Goal: Task Accomplishment & Management: Manage account settings

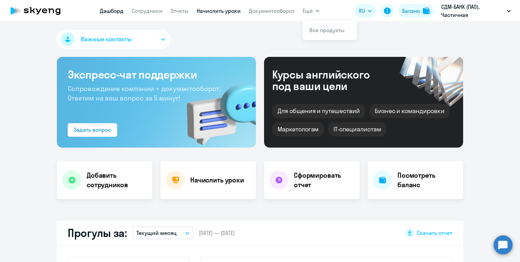
click at [229, 9] on link "Начислить уроки" at bounding box center [219, 10] width 44 height 7
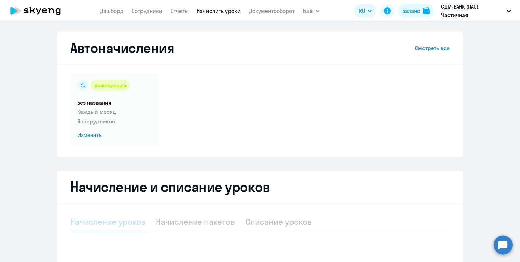
select select "10"
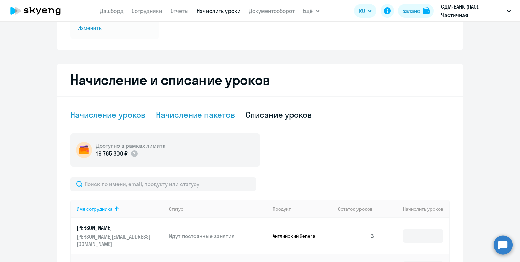
scroll to position [110, 0]
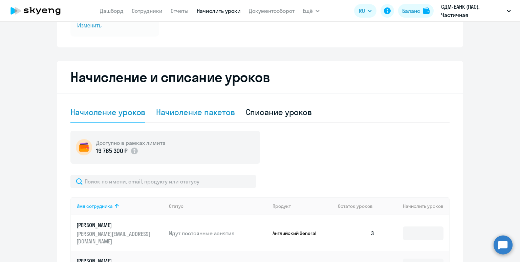
click at [176, 112] on div "Начисление пакетов" at bounding box center [195, 112] width 79 height 11
select select "10"
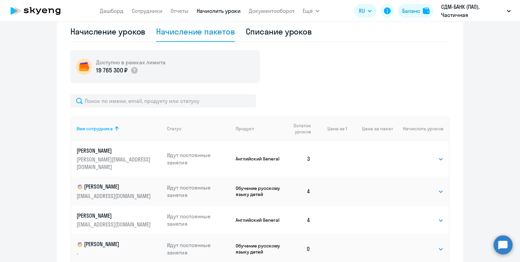
scroll to position [172, 0]
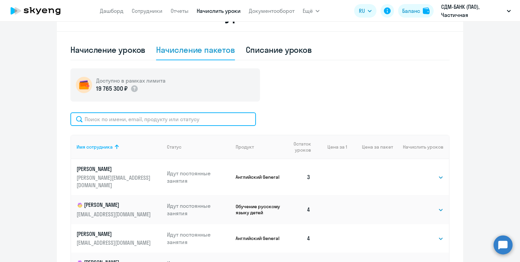
click at [177, 120] on input "text" at bounding box center [163, 119] width 186 height 14
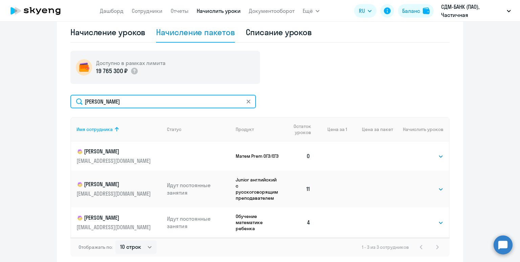
scroll to position [204, 0]
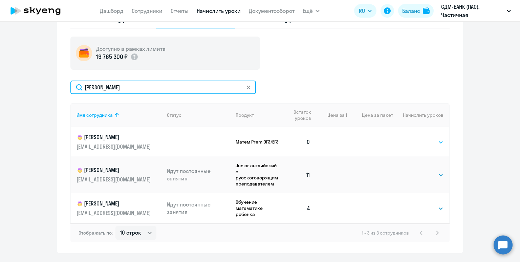
type input "костина"
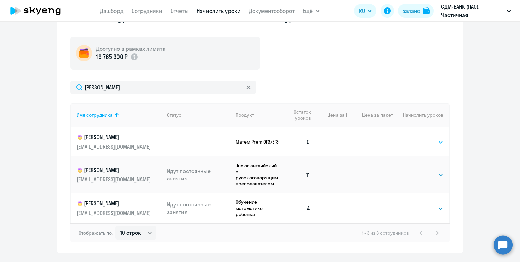
click at [425, 143] on select "Выбрать 4 8 16 32 64 96 128" at bounding box center [430, 142] width 28 height 8
select select "4"
click at [416, 138] on select "Выбрать 4 8 16 32 64 96 128" at bounding box center [430, 142] width 28 height 8
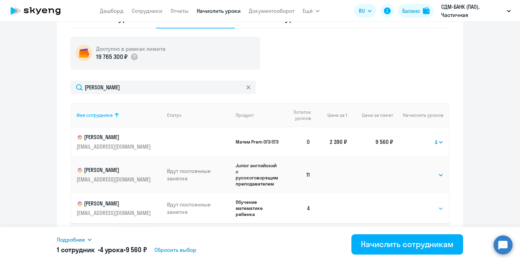
click at [422, 206] on select "Выбрать 4 8 16 32 64 96 128" at bounding box center [430, 208] width 28 height 8
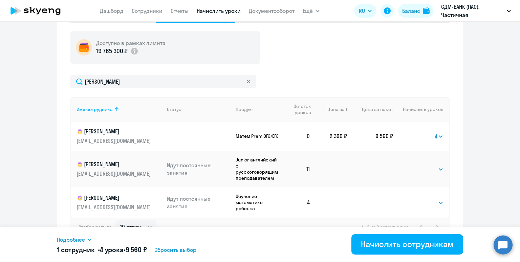
scroll to position [211, 0]
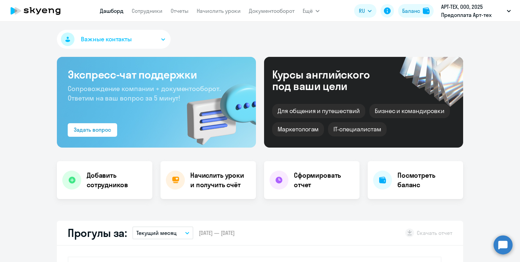
select select "30"
click at [203, 8] on link "Начислить уроки" at bounding box center [219, 10] width 44 height 7
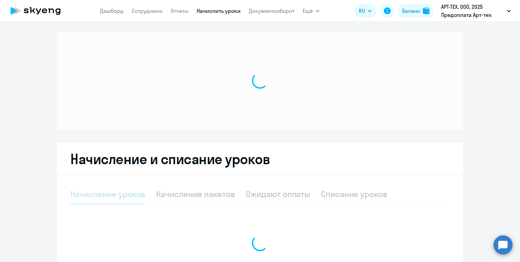
select select "10"
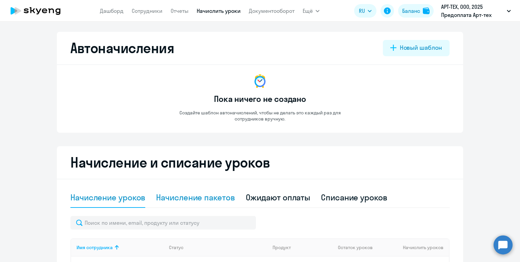
click at [177, 194] on div "Начисление пакетов" at bounding box center [195, 197] width 79 height 11
select select "10"
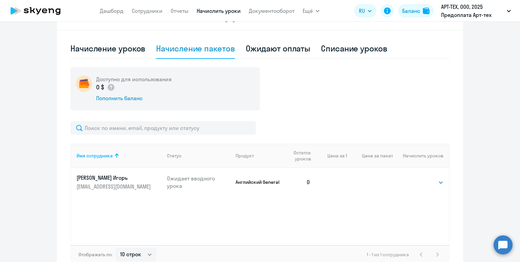
scroll to position [189, 0]
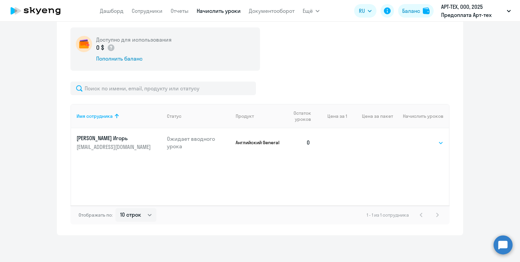
click at [431, 143] on select "Выбрать 4 8 16 32 64 96 128" at bounding box center [430, 143] width 28 height 8
select select "4"
click at [416, 139] on select "Выбрать 4 8 16 32 64 96 128" at bounding box center [430, 143] width 28 height 8
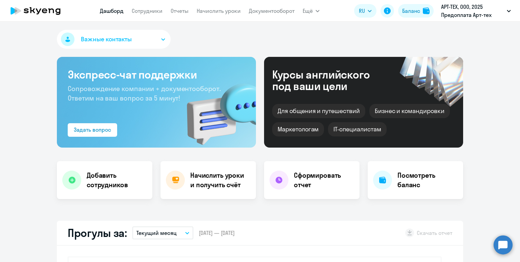
select select "30"
click at [215, 13] on link "Начислить уроки" at bounding box center [219, 10] width 44 height 7
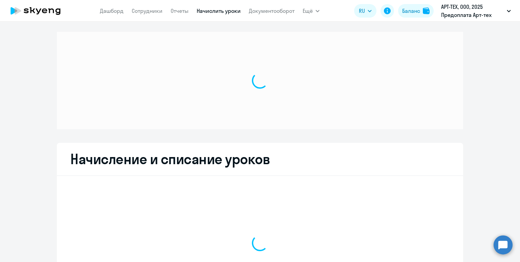
select select "10"
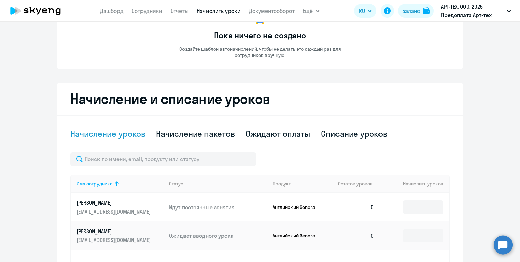
scroll to position [134, 0]
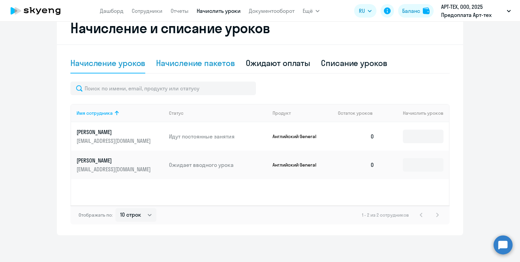
click at [186, 66] on div "Начисление пакетов" at bounding box center [195, 63] width 79 height 11
select select "10"
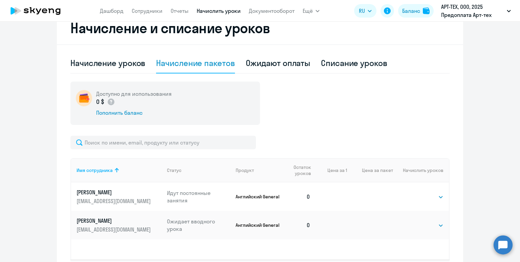
scroll to position [143, 0]
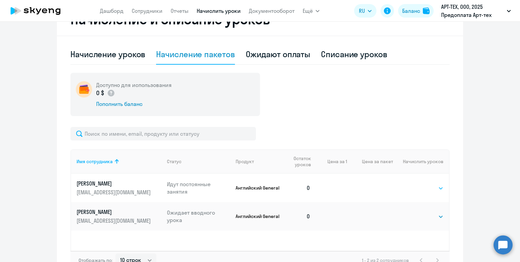
click at [431, 188] on select "Выбрать 4 8 16 32 64 96 128" at bounding box center [430, 188] width 28 height 8
select select "4"
click at [416, 184] on select "Выбрать 4 8 16 32 64 96 128" at bounding box center [430, 188] width 28 height 8
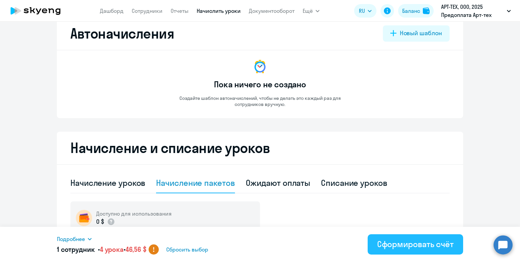
scroll to position [13, 0]
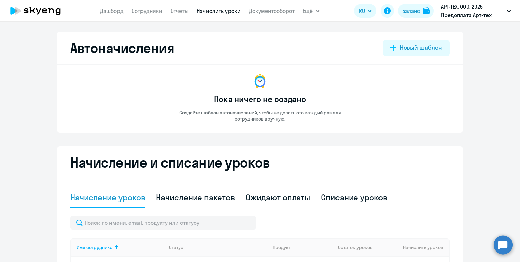
select select "10"
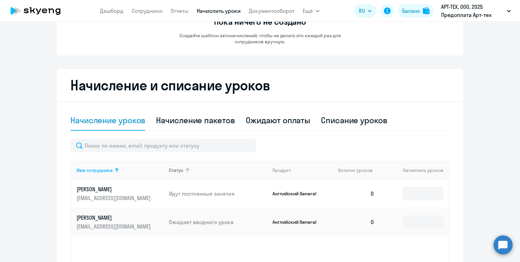
scroll to position [101, 0]
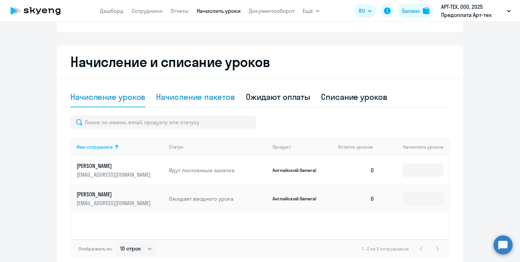
click at [202, 102] on div "Начисление пакетов" at bounding box center [195, 97] width 79 height 20
select select "10"
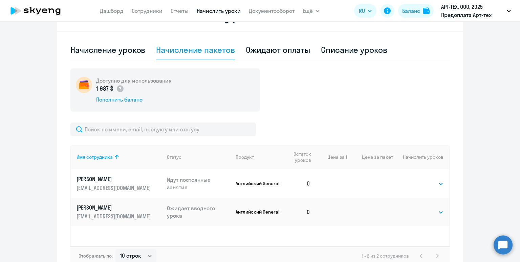
scroll to position [189, 0]
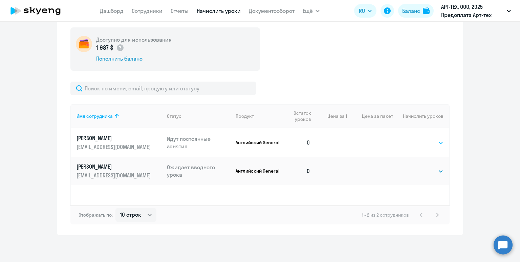
click at [427, 140] on select "Выбрать 4 8 16 32 64 96 128" at bounding box center [430, 143] width 28 height 8
select select "4"
click at [416, 139] on select "Выбрать 4 8 16 32 64 96 128" at bounding box center [430, 143] width 28 height 8
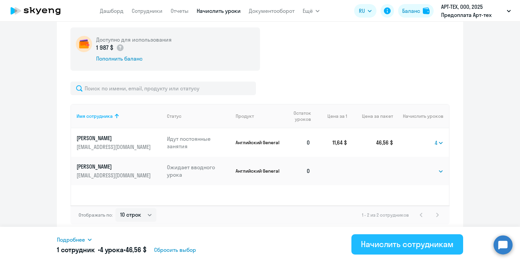
click at [406, 248] on div "Начислить сотрудникам" at bounding box center [407, 244] width 93 height 11
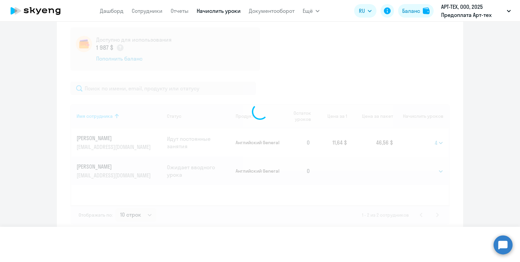
select select
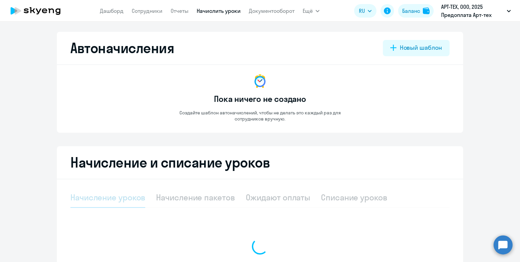
select select "10"
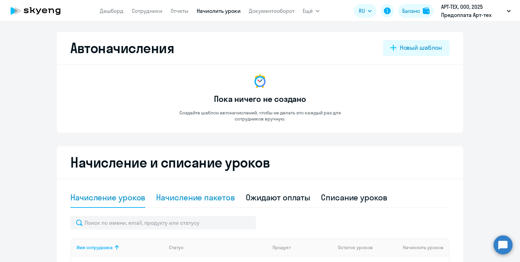
click at [208, 193] on div "Начисление пакетов" at bounding box center [195, 197] width 79 height 11
select select "10"
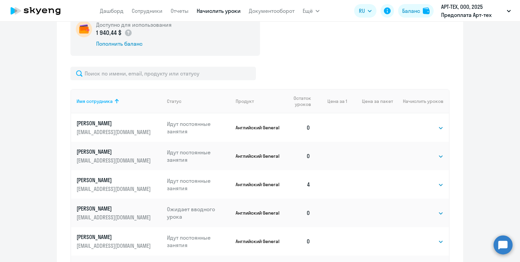
scroll to position [208, 0]
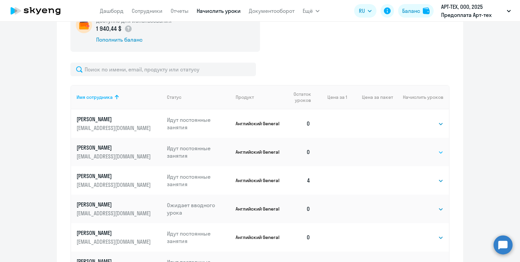
click at [423, 151] on select "Выбрать 4 8 16 32 64 96 128" at bounding box center [430, 152] width 28 height 8
select select "4"
click at [416, 148] on select "Выбрать 4 8 16 32 64 96 128" at bounding box center [430, 152] width 28 height 8
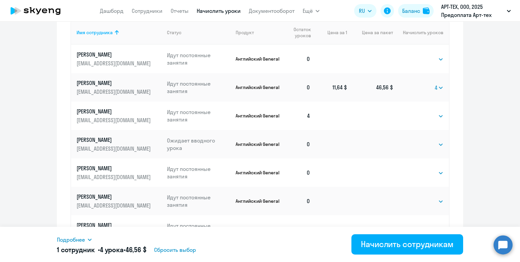
scroll to position [280, 0]
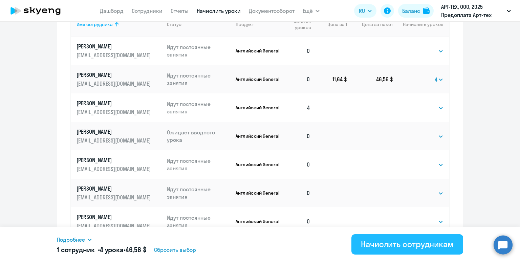
click at [404, 241] on div "Начислить сотрудникам" at bounding box center [407, 244] width 93 height 11
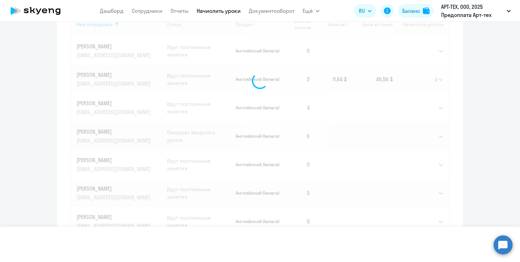
select select
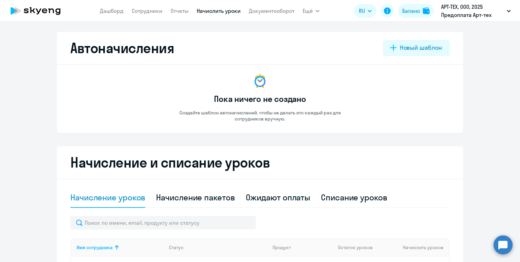
select select "10"
click at [187, 195] on div "Начисление пакетов" at bounding box center [195, 197] width 79 height 11
select select "10"
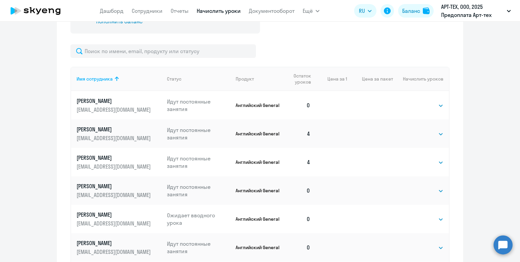
scroll to position [253, 0]
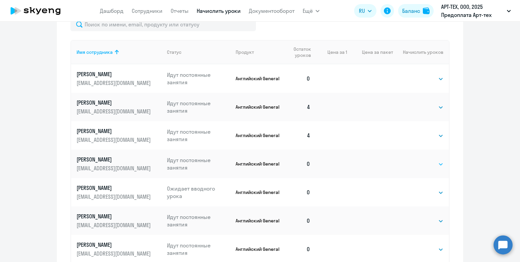
click at [419, 162] on select "Выбрать 4 8 16 32 64 96 128" at bounding box center [430, 164] width 28 height 8
select select "4"
click at [416, 160] on select "Выбрать 4 8 16 32 64 96 128" at bounding box center [430, 164] width 28 height 8
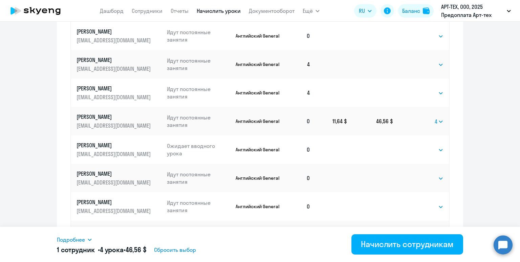
scroll to position [339, 0]
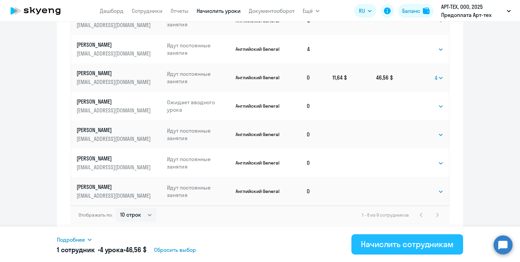
click at [391, 241] on div "Начислить сотрудникам" at bounding box center [407, 244] width 93 height 11
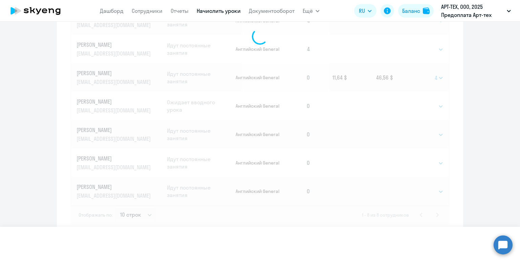
select select
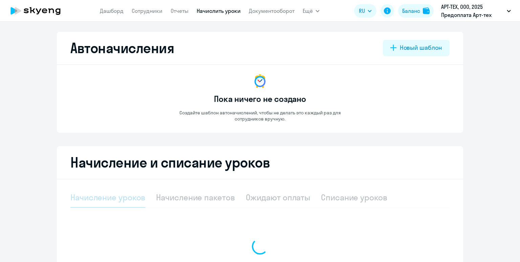
select select "10"
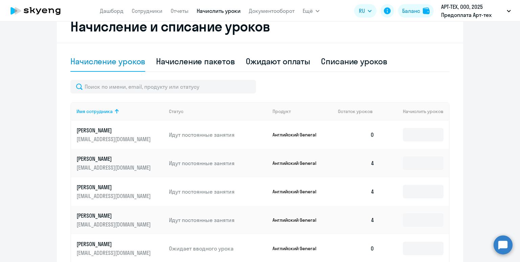
scroll to position [140, 0]
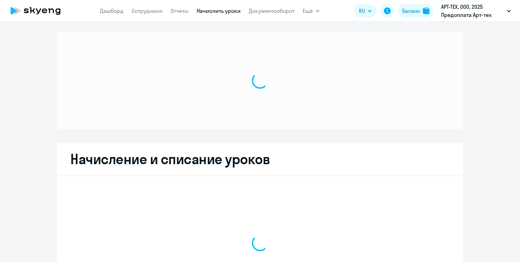
select select "10"
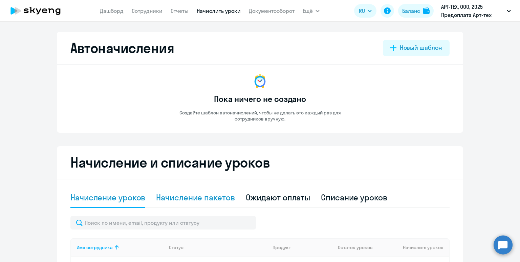
click at [203, 195] on div "Начисление пакетов" at bounding box center [195, 197] width 79 height 11
select select "10"
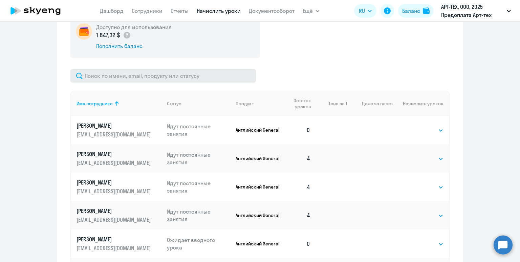
scroll to position [198, 0]
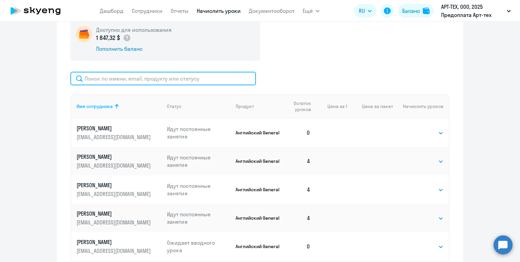
click at [203, 79] on input "text" at bounding box center [163, 79] width 186 height 14
type input "лали"
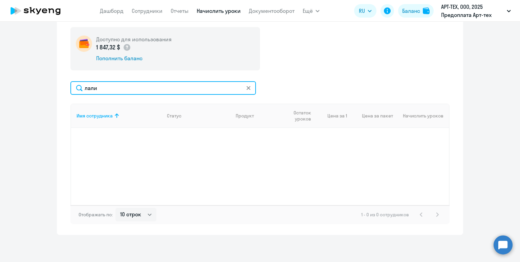
scroll to position [189, 0]
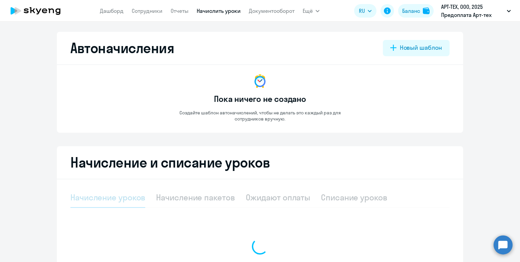
select select "10"
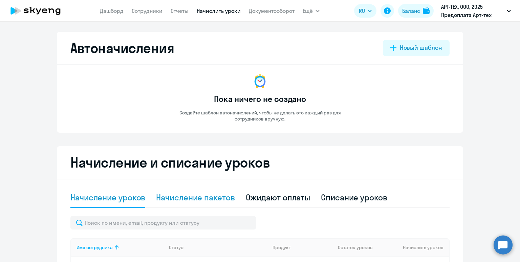
click at [199, 201] on div "Начисление пакетов" at bounding box center [195, 197] width 79 height 11
select select "10"
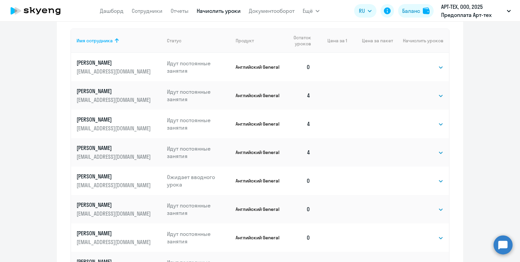
scroll to position [268, 0]
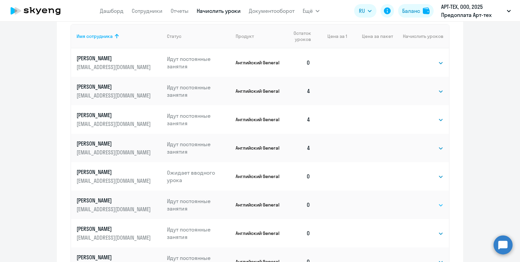
drag, startPoint x: 423, startPoint y: 196, endPoint x: 424, endPoint y: 201, distance: 5.2
click at [423, 196] on td "Выбрать 4 8 16 32 64 96 128 Выбрать" at bounding box center [421, 205] width 56 height 28
click at [424, 205] on select "Выбрать 4 8 16 32 64 96 128" at bounding box center [430, 205] width 28 height 8
select select "4"
click at [416, 201] on select "Выбрать 4 8 16 32 64 96 128" at bounding box center [430, 205] width 28 height 8
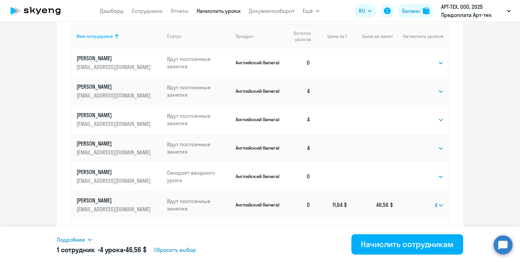
scroll to position [367, 0]
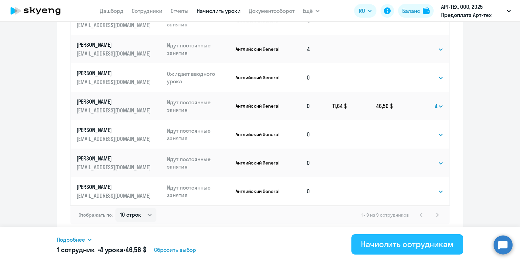
click at [432, 247] on div "Начислить сотрудникам" at bounding box center [407, 244] width 93 height 11
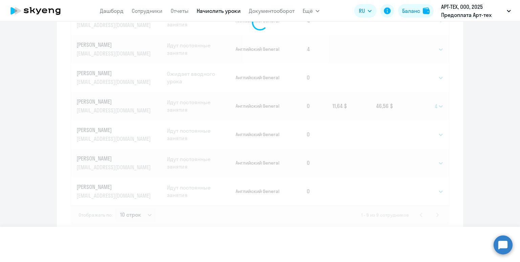
select select
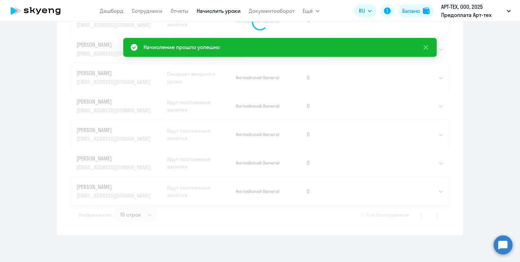
scroll to position [111, 0]
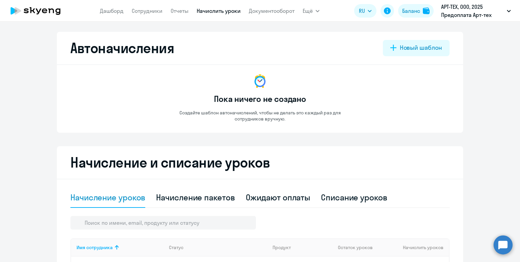
select select "10"
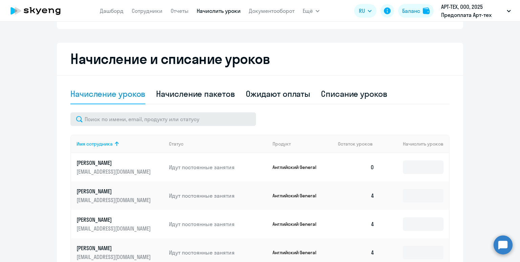
scroll to position [115, 0]
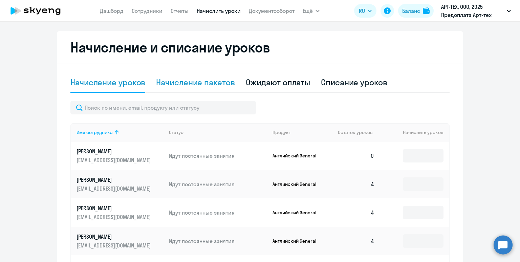
click at [201, 86] on div "Начисление пакетов" at bounding box center [195, 82] width 79 height 11
select select "10"
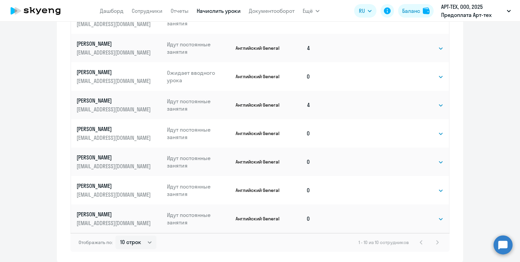
scroll to position [396, 0]
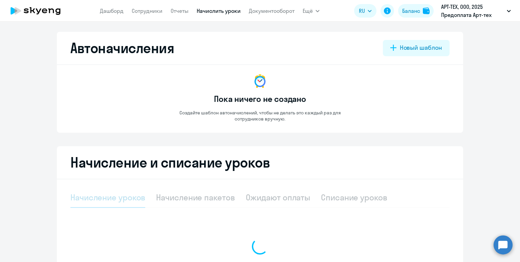
select select "10"
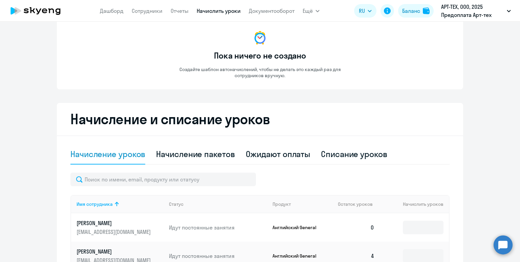
scroll to position [28, 0]
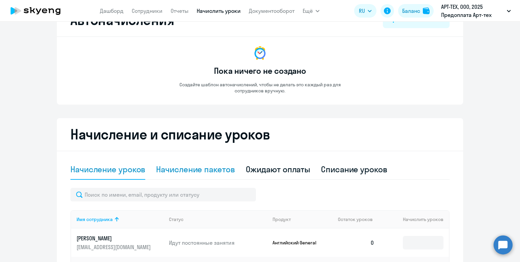
click at [201, 170] on div "Начисление пакетов" at bounding box center [195, 169] width 79 height 11
select select "10"
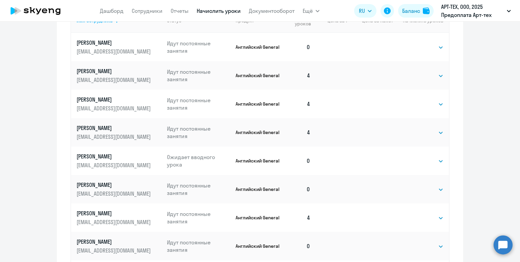
scroll to position [324, 0]
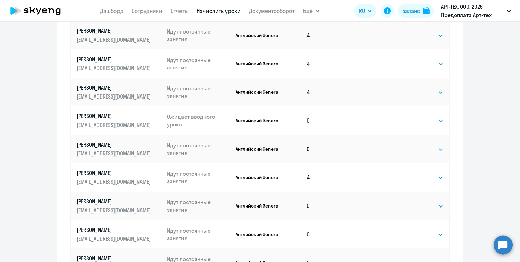
click at [423, 150] on select "Выбрать 4 8 16 32 64 96 128" at bounding box center [430, 149] width 28 height 8
select select "4"
click at [416, 145] on select "Выбрать 4 8 16 32 64 96 128" at bounding box center [430, 149] width 28 height 8
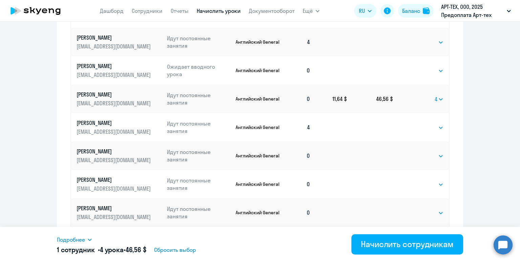
scroll to position [385, 0]
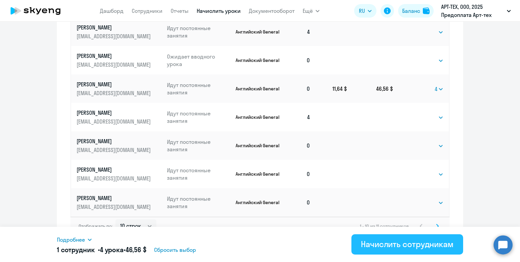
click at [394, 243] on div "Начислить сотрудникам" at bounding box center [407, 244] width 93 height 11
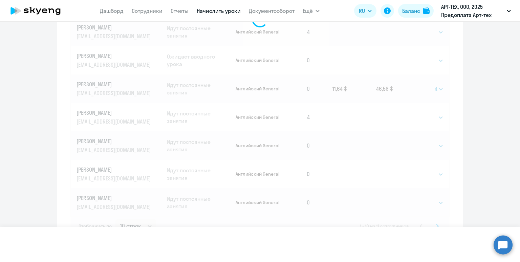
select select
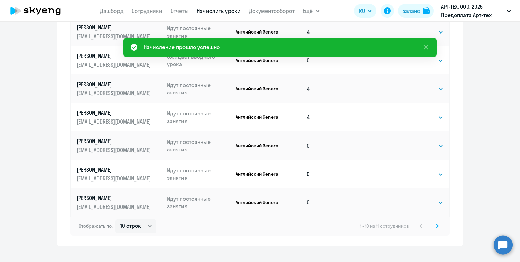
scroll to position [100, 0]
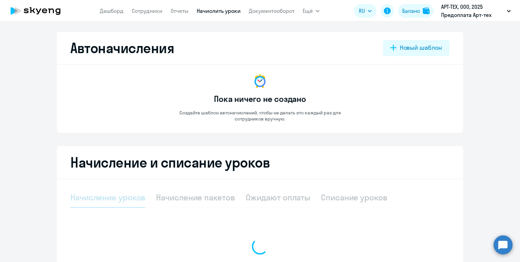
select select "10"
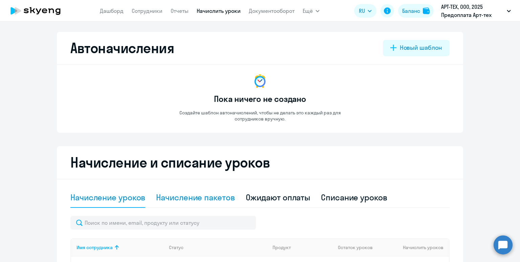
click at [200, 201] on div "Начисление пакетов" at bounding box center [195, 197] width 79 height 11
select select "10"
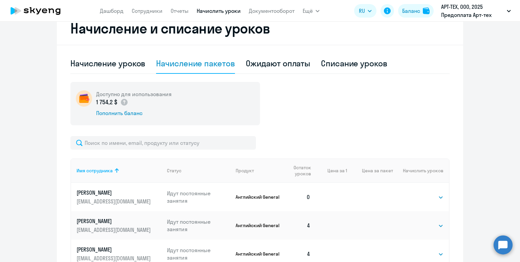
scroll to position [145, 0]
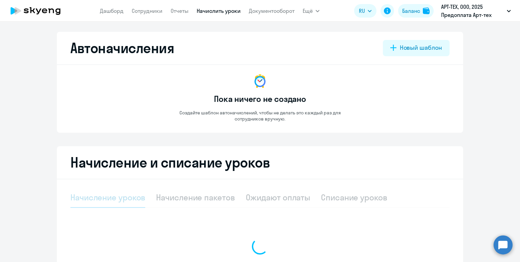
select select "10"
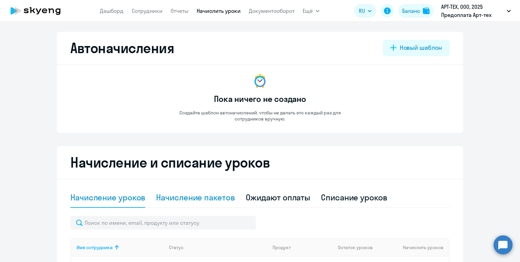
click at [184, 198] on div "Начисление пакетов" at bounding box center [195, 197] width 79 height 11
select select "10"
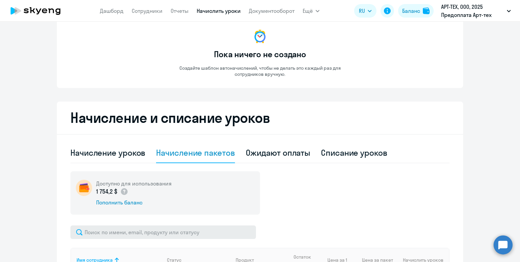
scroll to position [71, 0]
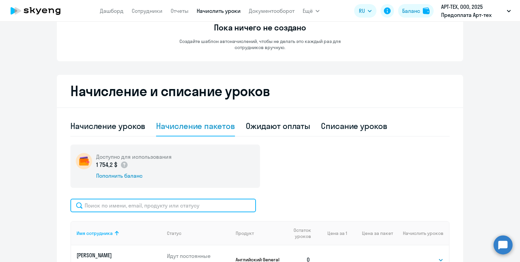
click at [190, 204] on input "text" at bounding box center [163, 206] width 186 height 14
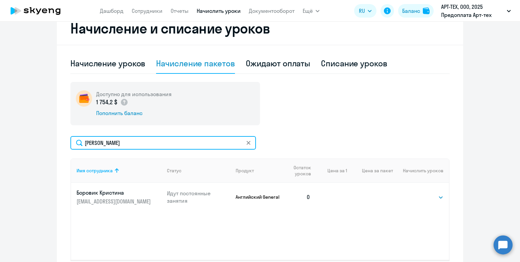
scroll to position [138, 0]
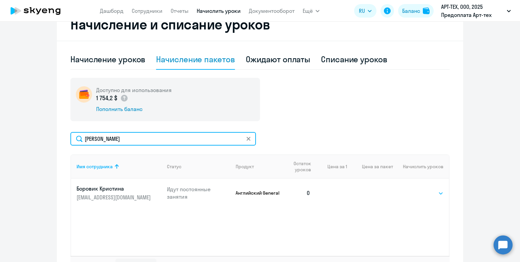
type input "боровик"
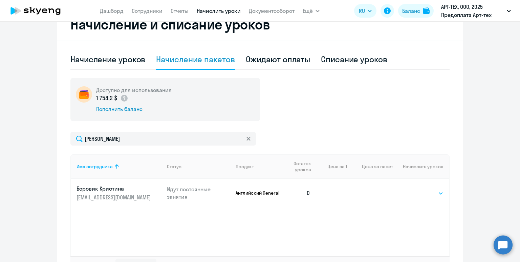
click at [420, 191] on select "Выбрать 4 8 16 32 64 96 128" at bounding box center [430, 193] width 28 height 8
select select "4"
click at [416, 189] on select "Выбрать 4 8 16 32 64 96 128" at bounding box center [430, 193] width 28 height 8
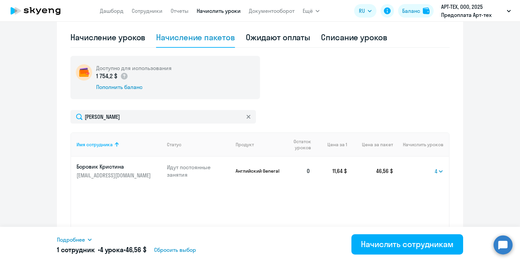
scroll to position [161, 0]
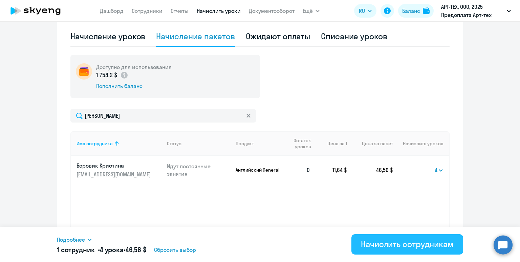
click at [416, 238] on button "Начислить сотрудникам" at bounding box center [407, 244] width 112 height 20
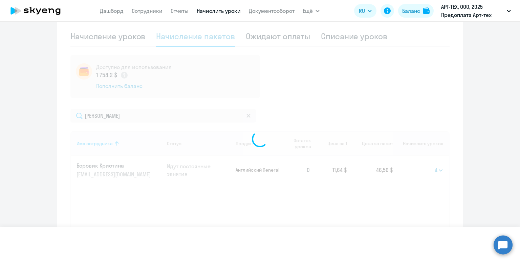
select select
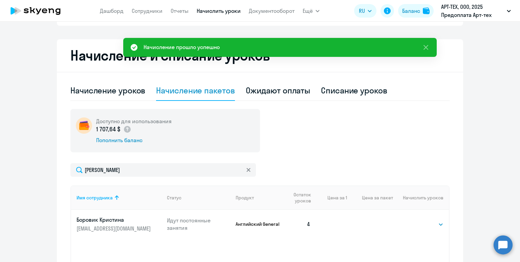
scroll to position [100, 0]
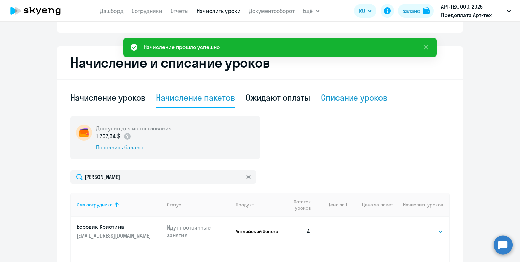
click at [342, 97] on div "Списание уроков" at bounding box center [354, 97] width 66 height 11
select select "10"
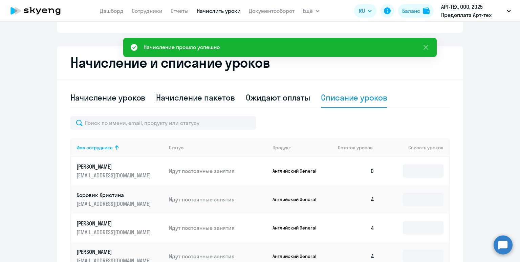
scroll to position [104, 0]
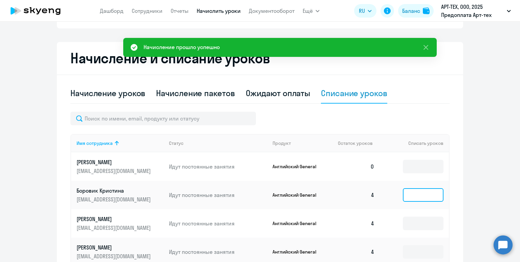
click at [425, 193] on input at bounding box center [423, 195] width 41 height 14
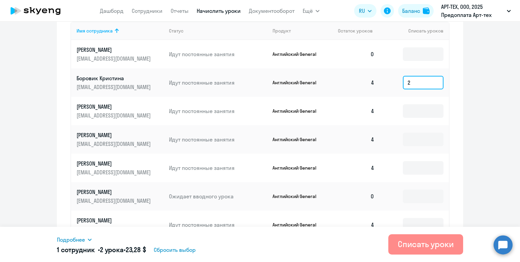
scroll to position [223, 0]
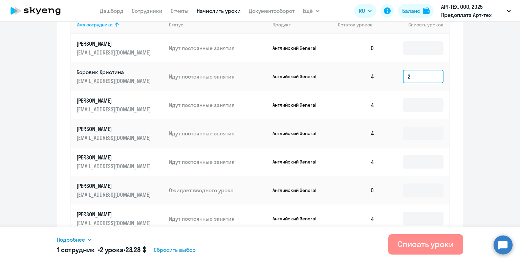
type input "2"
click at [432, 247] on div "Списать уроки" at bounding box center [426, 244] width 56 height 11
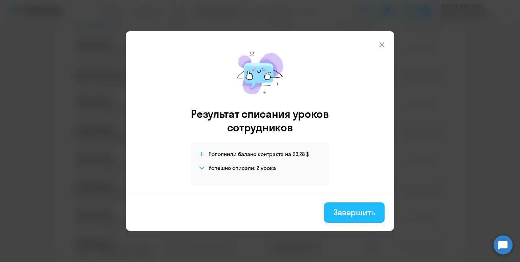
click at [337, 210] on div "Завершить" at bounding box center [354, 212] width 42 height 11
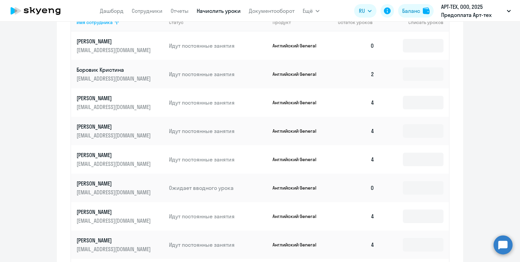
scroll to position [225, 0]
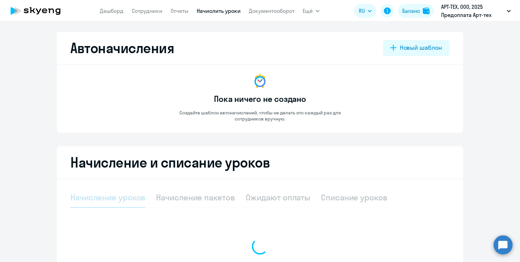
select select "10"
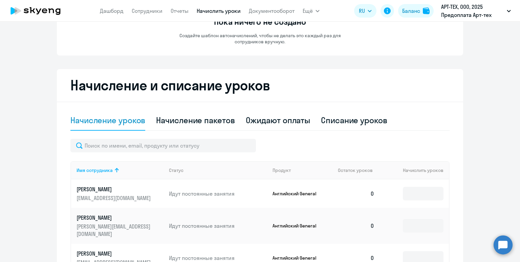
scroll to position [83, 0]
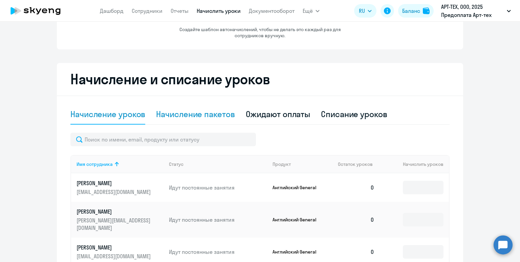
click at [196, 111] on div "Начисление пакетов" at bounding box center [195, 114] width 79 height 11
select select "10"
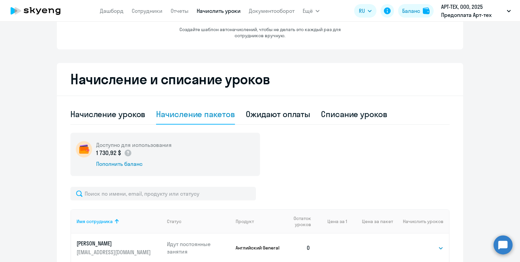
scroll to position [155, 0]
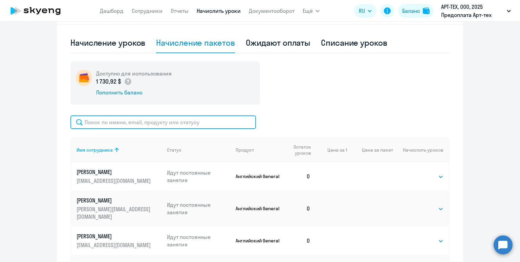
click at [197, 117] on input "text" at bounding box center [163, 122] width 186 height 14
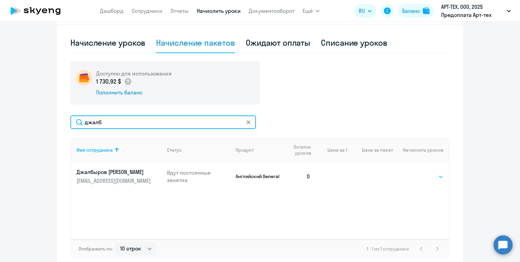
type input "джалб"
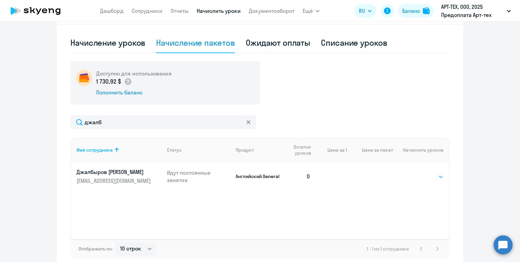
click at [419, 177] on select "Выбрать 4 8 16 32 64 96 128" at bounding box center [430, 177] width 28 height 8
select select "4"
click at [416, 173] on select "Выбрать 4 8 16 32 64 96 128" at bounding box center [430, 177] width 28 height 8
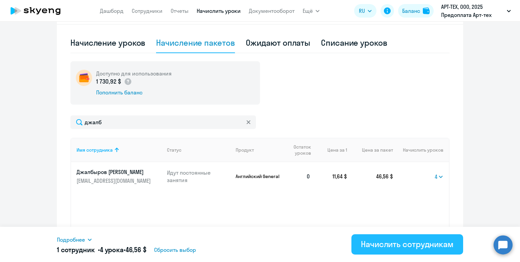
click at [399, 244] on div "Начислить сотрудникам" at bounding box center [407, 244] width 93 height 11
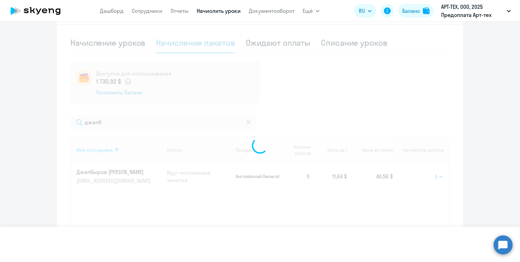
select select
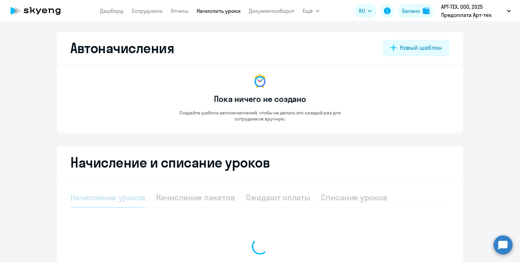
select select "10"
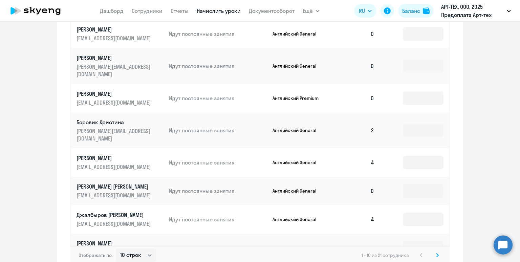
scroll to position [304, 0]
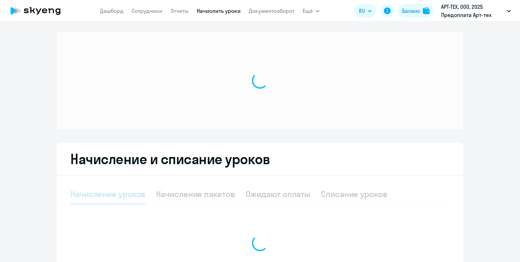
select select "10"
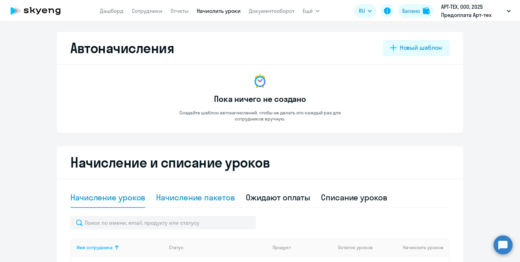
click at [183, 198] on div "Начисление пакетов" at bounding box center [195, 197] width 79 height 11
select select "10"
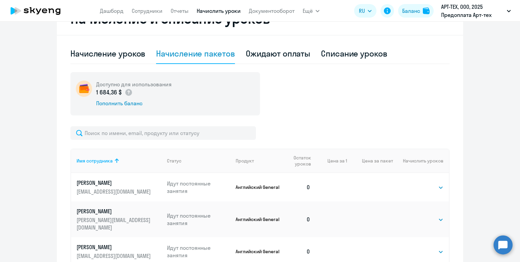
scroll to position [144, 0]
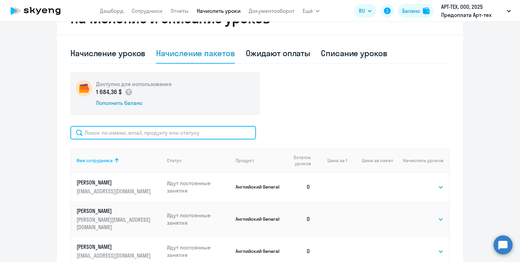
click at [179, 136] on input "text" at bounding box center [163, 133] width 186 height 14
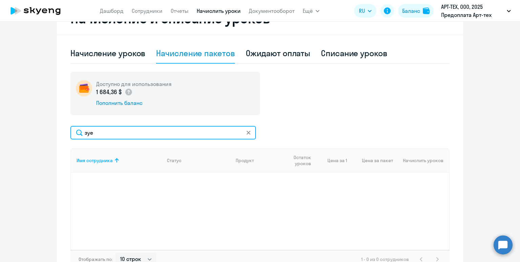
type input "з"
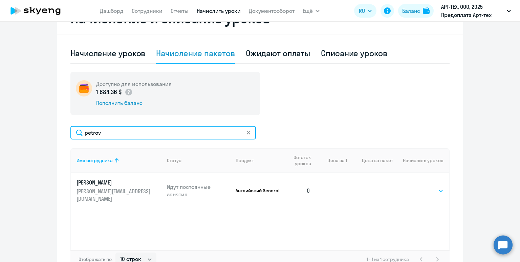
type input "petrov"
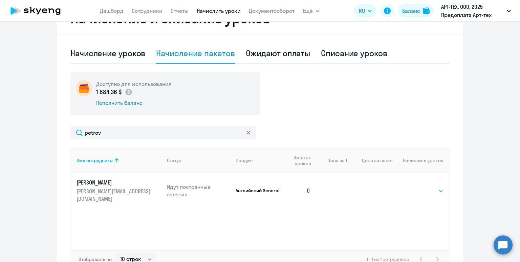
click at [420, 189] on select "Выбрать 4 8 16 32 64 96 128" at bounding box center [430, 191] width 28 height 8
select select "4"
click at [416, 187] on select "Выбрать 4 8 16 32 64 96 128" at bounding box center [430, 191] width 28 height 8
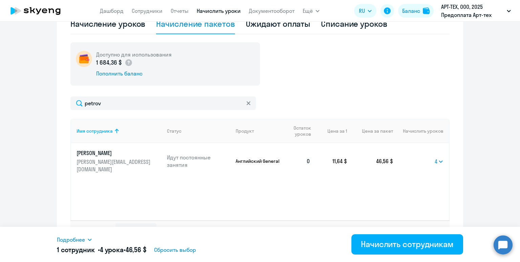
scroll to position [189, 0]
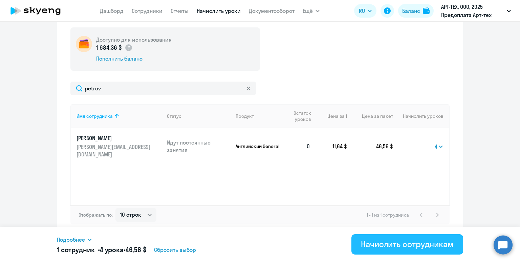
click at [406, 251] on button "Начислить сотрудникам" at bounding box center [407, 244] width 112 height 20
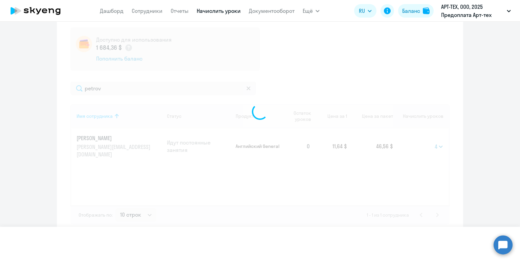
select select
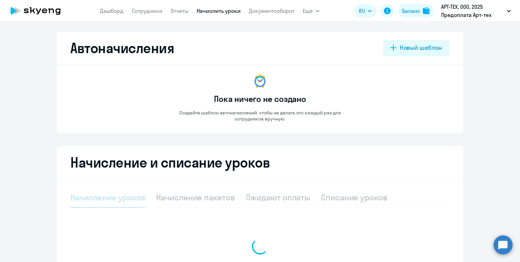
select select "10"
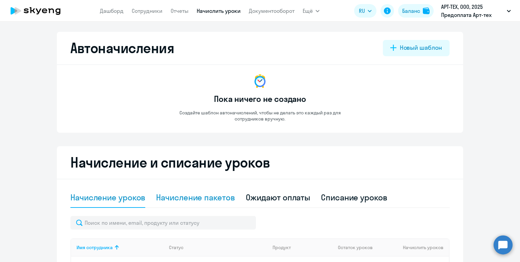
drag, startPoint x: 219, startPoint y: 196, endPoint x: 219, endPoint y: 191, distance: 5.4
click at [219, 196] on div "Начисление пакетов" at bounding box center [195, 197] width 79 height 11
select select "10"
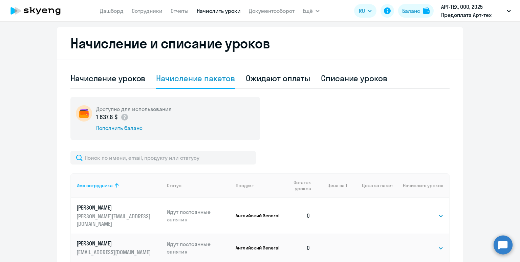
scroll to position [119, 0]
click at [431, 212] on select "Выбрать 4 8 16 32 64 96 128" at bounding box center [430, 216] width 28 height 8
select select "4"
click at [416, 212] on select "Выбрать 4 8 16 32 64 96 128" at bounding box center [430, 216] width 28 height 8
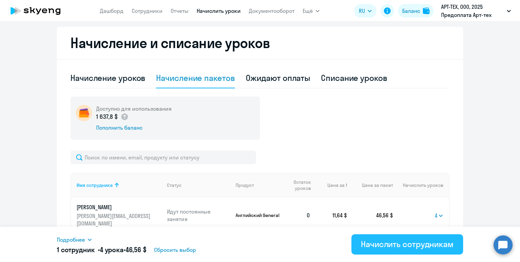
click at [418, 247] on div "Начислить сотрудникам" at bounding box center [407, 244] width 93 height 11
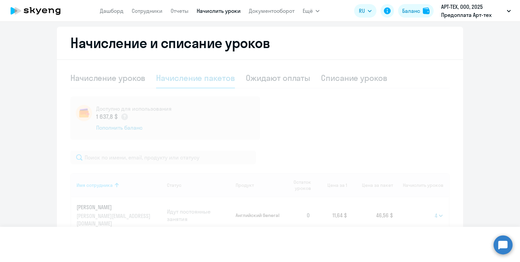
select select
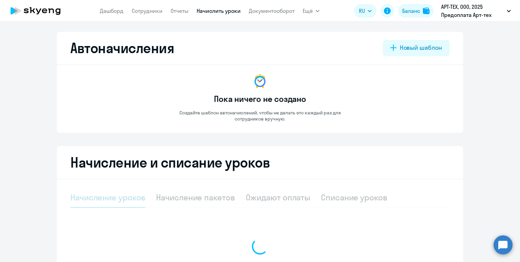
select select "10"
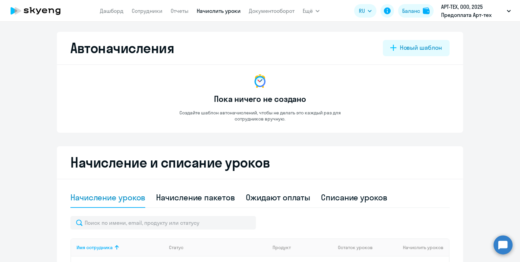
scroll to position [82, 0]
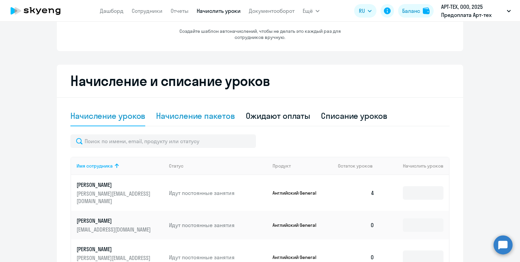
click at [193, 114] on div "Начисление пакетов" at bounding box center [195, 115] width 79 height 11
select select "10"
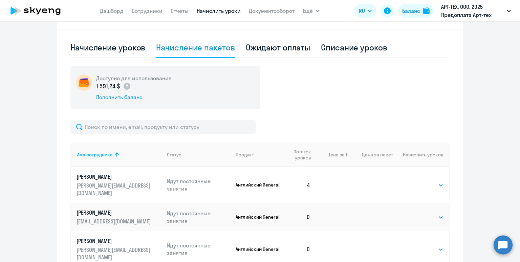
scroll to position [162, 0]
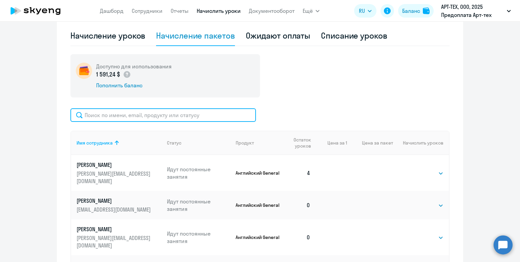
click at [186, 118] on input "text" at bounding box center [163, 115] width 186 height 14
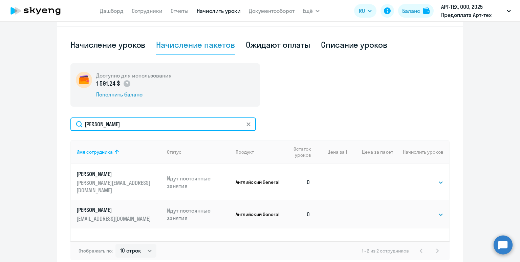
scroll to position [151, 0]
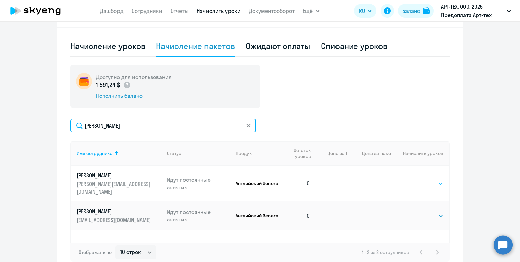
type input "ivan"
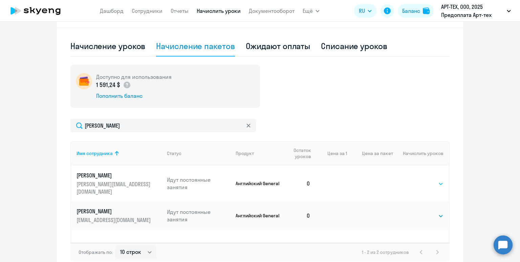
click at [429, 180] on select "Выбрать 4 8 16 32 64 96 128" at bounding box center [430, 184] width 28 height 8
select select "4"
click at [416, 180] on select "Выбрать 4 8 16 32 64 96 128" at bounding box center [430, 184] width 28 height 8
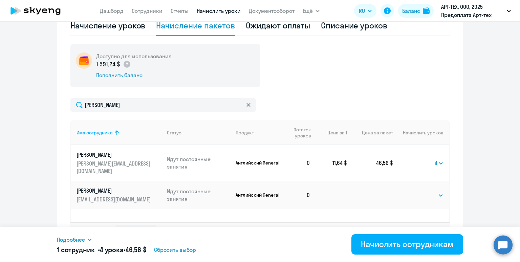
scroll to position [189, 0]
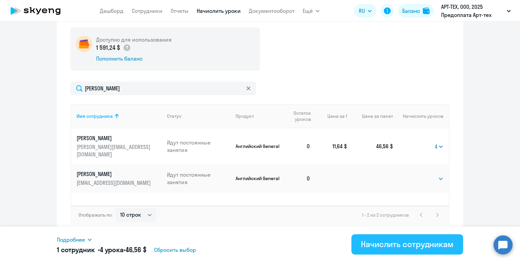
click at [396, 242] on div "Начислить сотрудникам" at bounding box center [407, 244] width 93 height 11
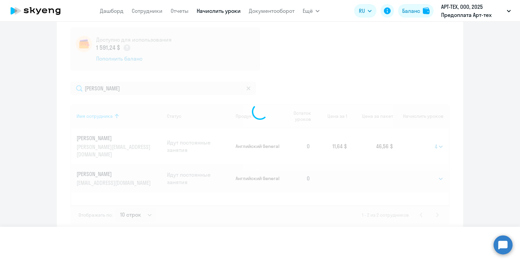
select select
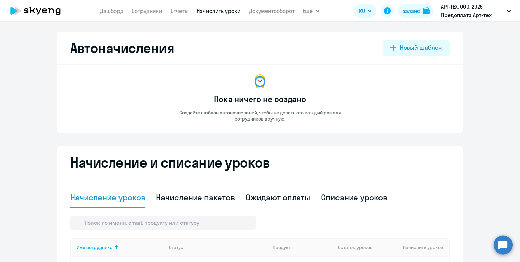
select select "10"
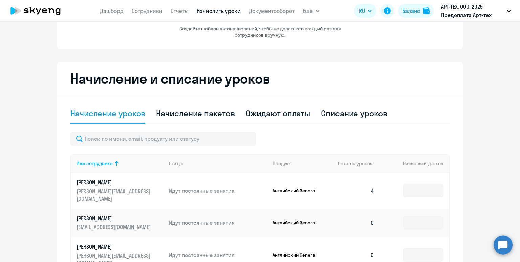
scroll to position [99, 0]
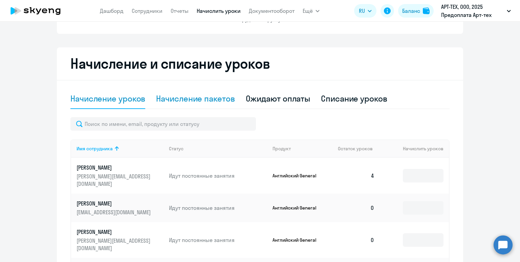
click at [212, 101] on div "Начисление пакетов" at bounding box center [195, 98] width 79 height 11
select select "10"
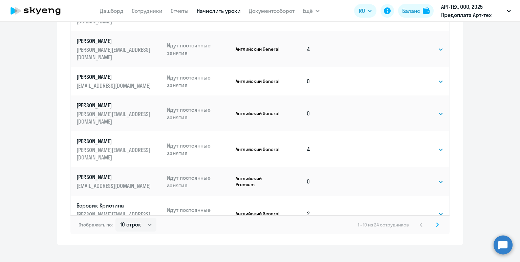
scroll to position [390, 0]
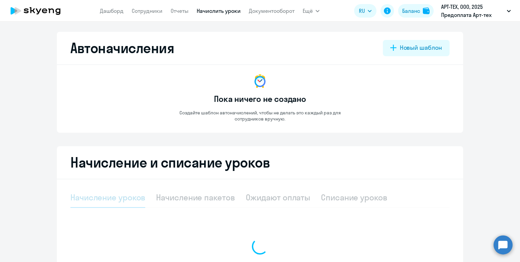
select select "10"
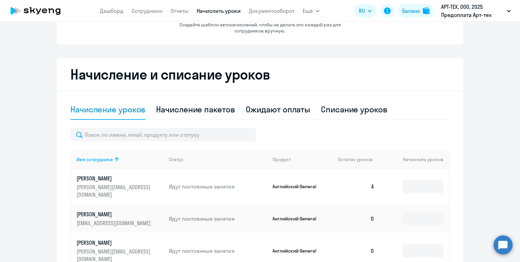
scroll to position [141, 0]
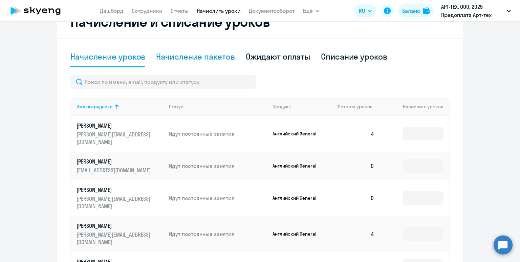
click at [211, 62] on div "Начисление пакетов" at bounding box center [195, 57] width 79 height 20
select select "10"
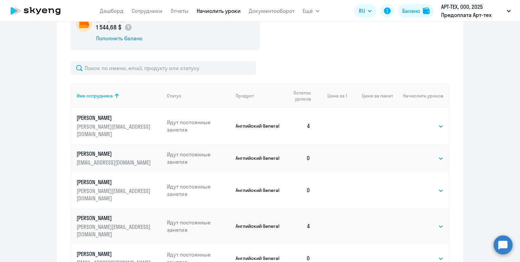
scroll to position [229, 0]
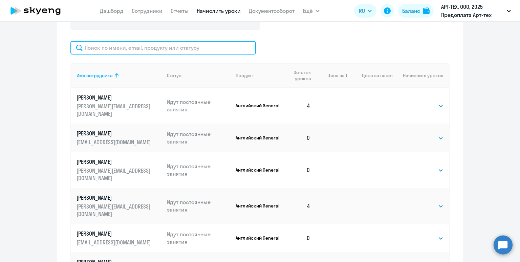
click at [179, 50] on input "text" at bounding box center [163, 48] width 186 height 14
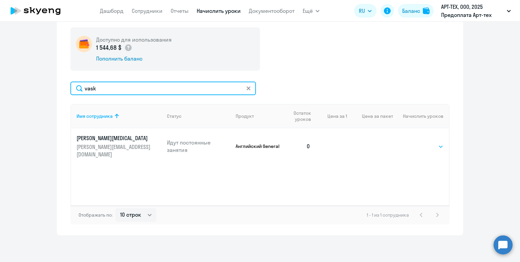
type input "vask"
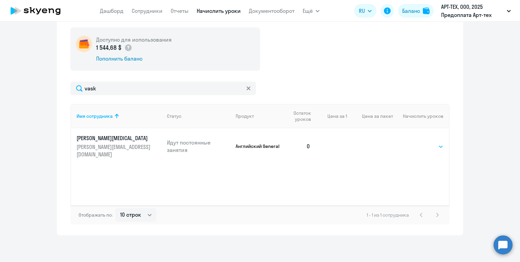
click at [422, 145] on select "Выбрать 4 8 16 32 64 96 128" at bounding box center [430, 147] width 28 height 8
select select "4"
click at [416, 143] on select "Выбрать 4 8 16 32 64 96 128" at bounding box center [430, 147] width 28 height 8
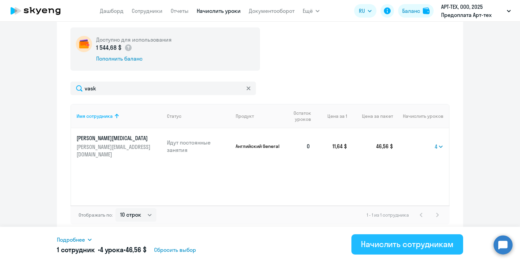
click at [399, 251] on button "Начислить сотрудникам" at bounding box center [407, 244] width 112 height 20
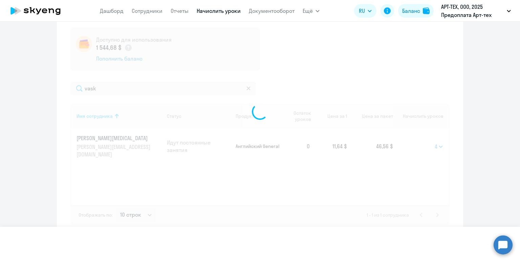
select select
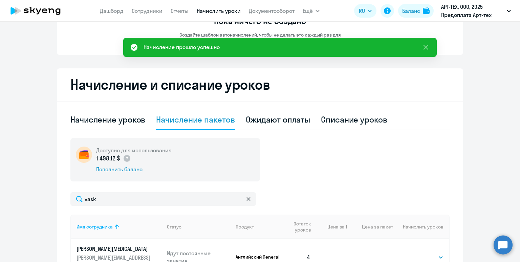
scroll to position [76, 0]
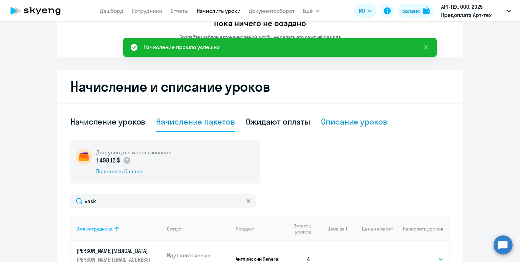
click at [339, 121] on div "Списание уроков" at bounding box center [354, 121] width 66 height 11
select select "10"
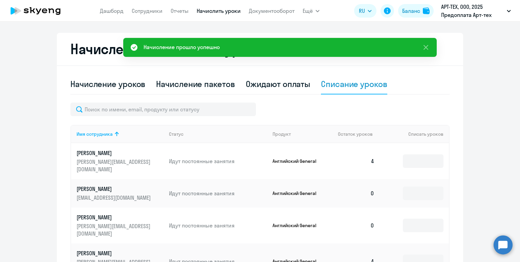
scroll to position [146, 0]
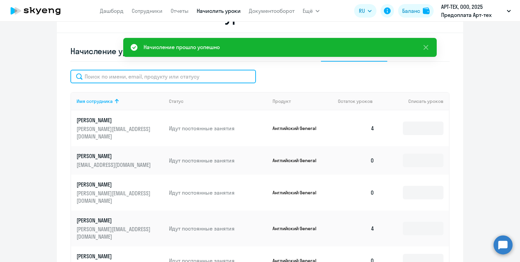
drag, startPoint x: 161, startPoint y: 79, endPoint x: 165, endPoint y: 80, distance: 4.5
click at [163, 80] on input "text" at bounding box center [163, 77] width 186 height 14
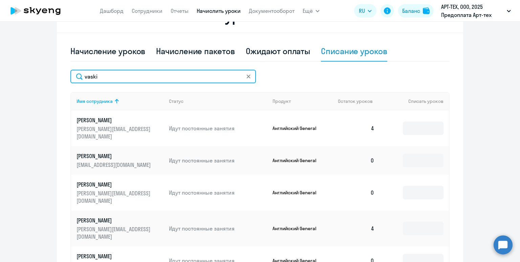
scroll to position [134, 0]
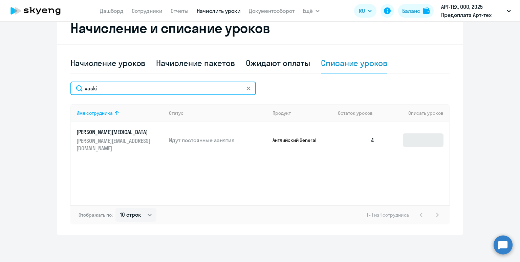
type input "vaski"
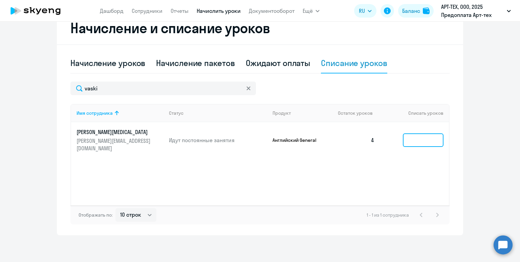
click at [418, 133] on input at bounding box center [423, 140] width 41 height 14
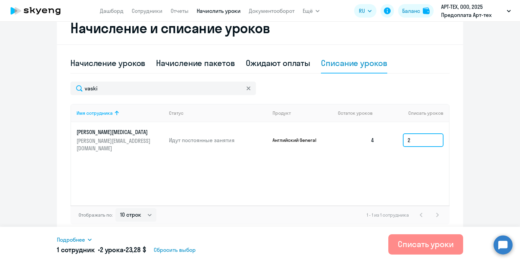
type input "2"
click at [421, 253] on button "Списать уроки" at bounding box center [425, 244] width 75 height 20
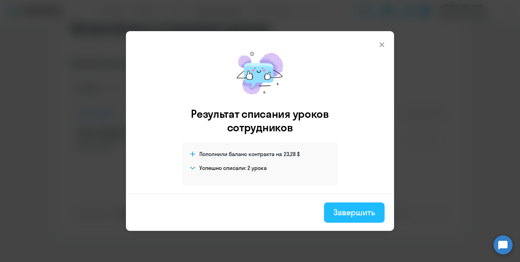
click at [364, 216] on div "Завершить" at bounding box center [354, 212] width 42 height 11
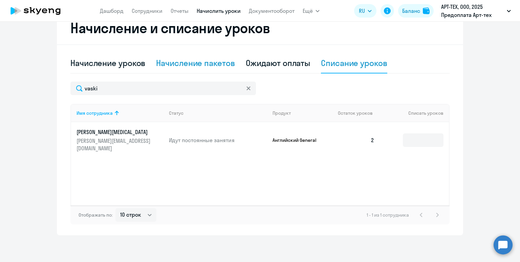
click at [202, 60] on div "Начисление пакетов" at bounding box center [195, 63] width 79 height 11
select select "10"
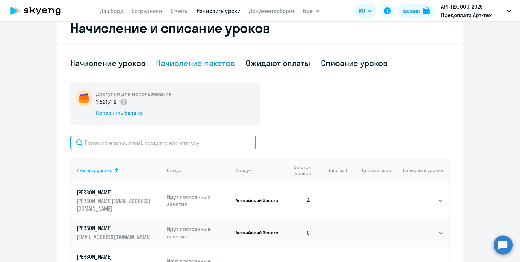
click at [188, 144] on input "text" at bounding box center [163, 143] width 186 height 14
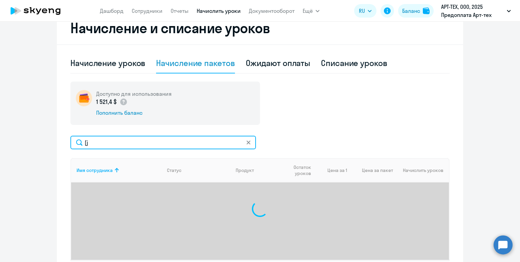
type input "["
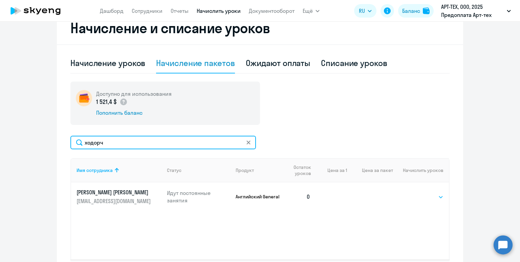
type input "ходорч"
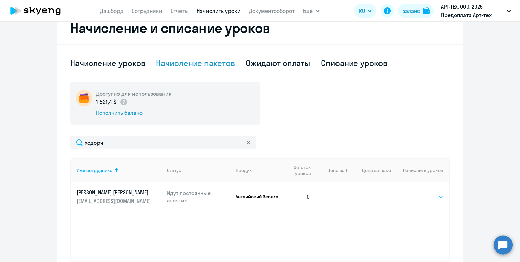
click at [432, 199] on select "Выбрать 4 8 16 32 64 96 128" at bounding box center [430, 197] width 28 height 8
select select "4"
click at [416, 193] on select "Выбрать 4 8 16 32 64 96 128" at bounding box center [430, 197] width 28 height 8
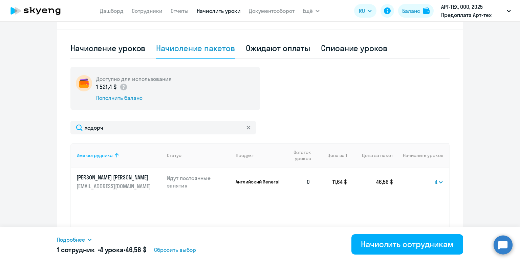
scroll to position [155, 0]
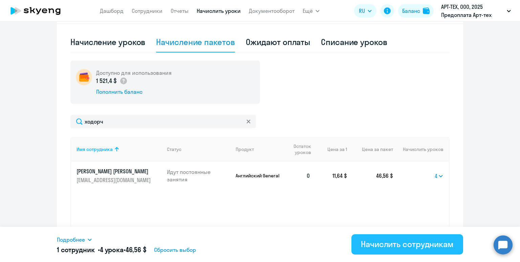
click at [405, 246] on div "Начислить сотрудникам" at bounding box center [407, 244] width 93 height 11
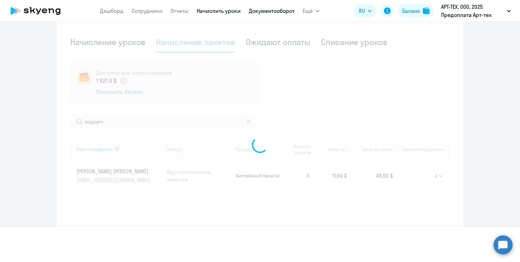
select select
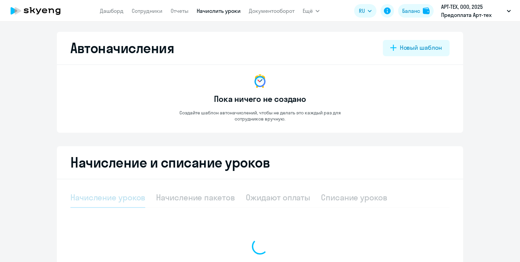
select select "10"
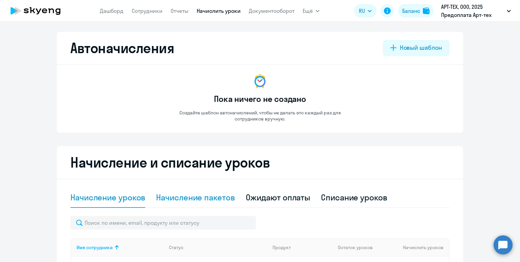
drag, startPoint x: 208, startPoint y: 193, endPoint x: 208, endPoint y: 187, distance: 5.8
click at [208, 193] on div "Начисление пакетов" at bounding box center [195, 197] width 79 height 11
select select "10"
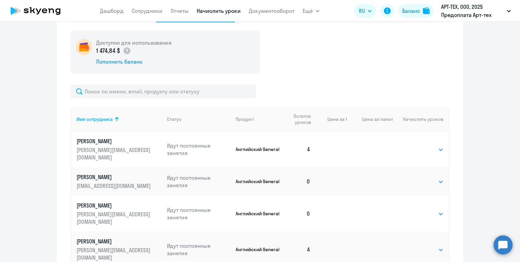
scroll to position [190, 0]
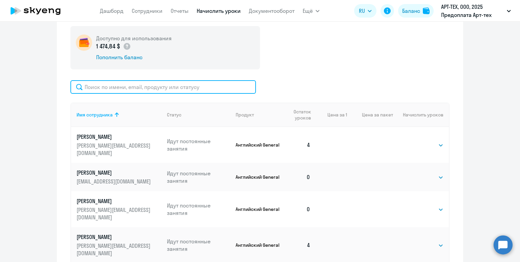
click at [205, 87] on input "text" at bounding box center [163, 87] width 186 height 14
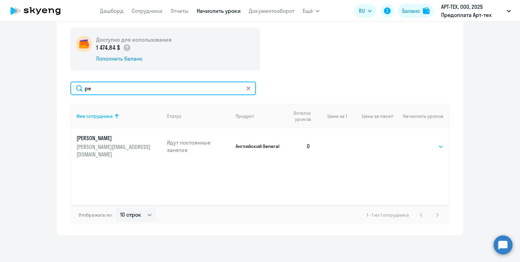
type input "ре"
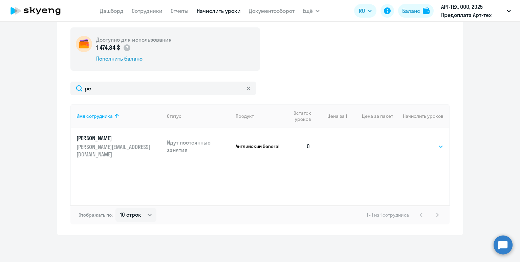
click at [427, 143] on select "Выбрать 4 8 16 32 64 96 128" at bounding box center [430, 147] width 28 height 8
click at [416, 143] on select "Выбрать 4 8 16 32 64 96 128" at bounding box center [430, 147] width 28 height 8
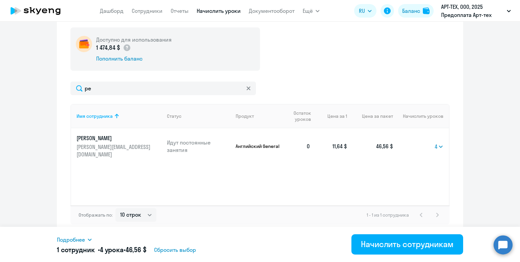
click at [434, 138] on td "Выбрать 4 8 16 32 64 96 128 4" at bounding box center [421, 146] width 56 height 36
click at [437, 143] on select "Выбрать 4 8 16 32 64 96 128" at bounding box center [439, 147] width 9 height 8
select select "8"
click at [435, 143] on select "Выбрать 4 8 16 32 64 96 128" at bounding box center [439, 147] width 9 height 8
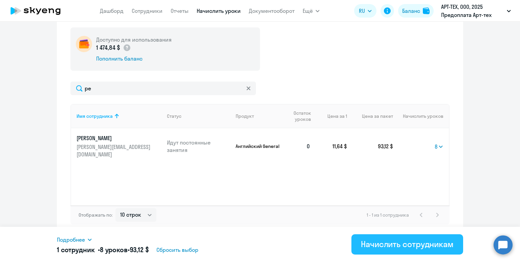
click at [400, 246] on div "Начислить сотрудникам" at bounding box center [407, 244] width 93 height 11
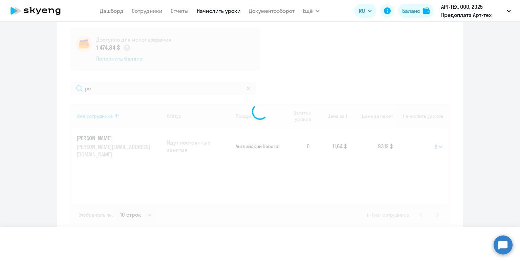
select select
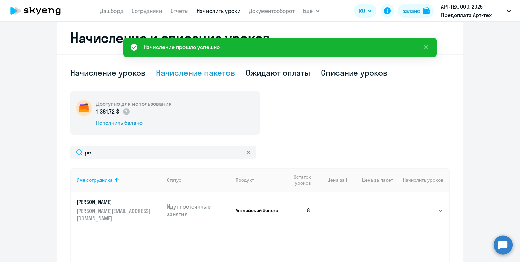
scroll to position [115, 0]
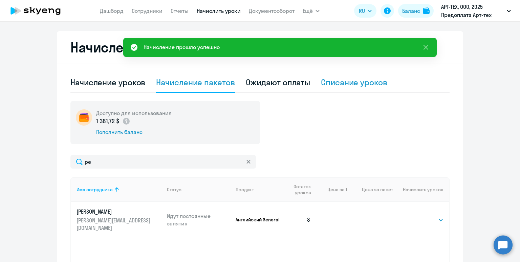
click at [349, 82] on div "Списание уроков" at bounding box center [354, 82] width 66 height 11
select select "10"
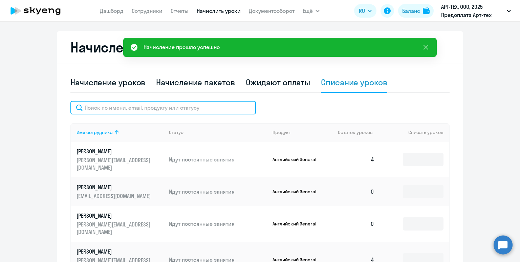
click at [190, 110] on input "text" at bounding box center [163, 108] width 186 height 14
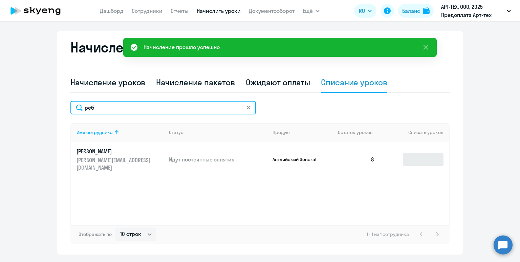
type input "реб"
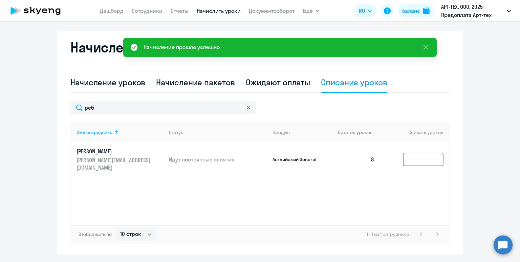
click at [415, 155] on input at bounding box center [423, 160] width 41 height 14
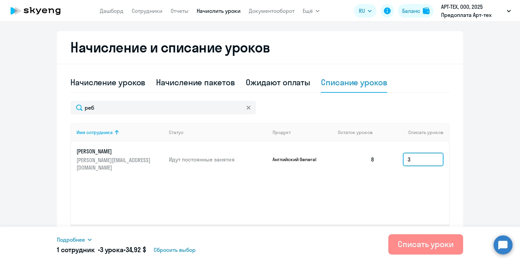
type input "3"
click at [420, 247] on div "Списать уроки" at bounding box center [426, 244] width 56 height 11
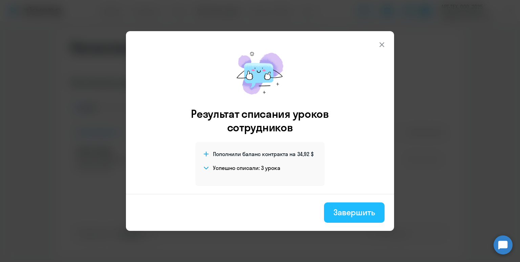
click at [371, 215] on div "Завершить" at bounding box center [354, 212] width 42 height 11
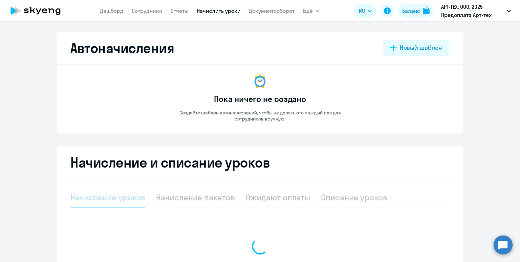
select select "10"
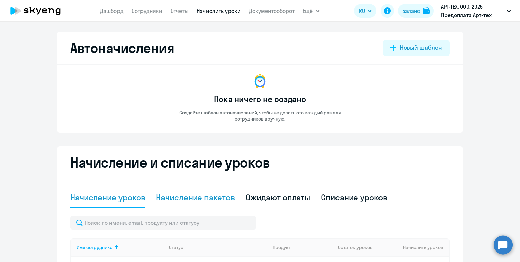
click at [217, 196] on div "Начисление пакетов" at bounding box center [195, 197] width 79 height 11
select select "10"
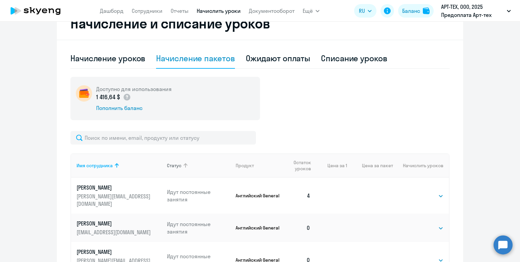
scroll to position [206, 0]
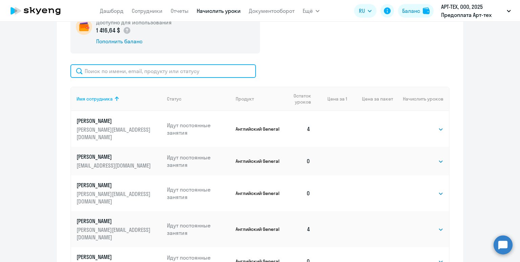
click at [198, 71] on input "text" at bounding box center [163, 71] width 186 height 14
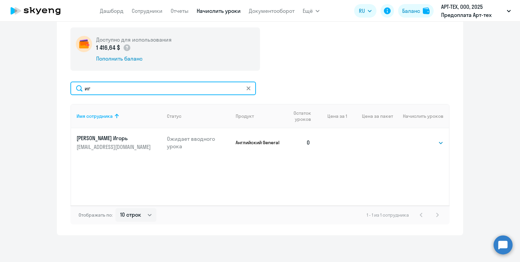
type input "и"
type input "bu"
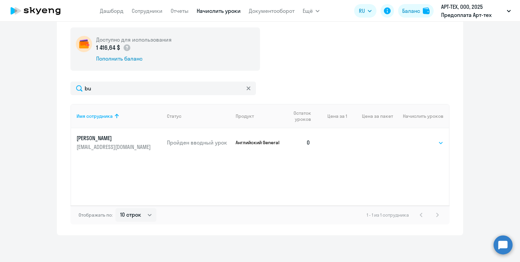
click at [433, 144] on select "Выбрать 4 8 16 32 64 96 128" at bounding box center [430, 143] width 28 height 8
select select "4"
click at [416, 139] on select "Выбрать 4 8 16 32 64 96 128" at bounding box center [430, 143] width 28 height 8
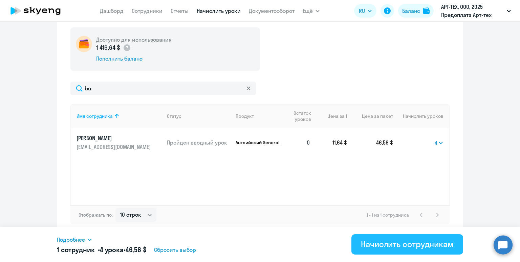
click at [418, 244] on div "Начислить сотрудникам" at bounding box center [407, 244] width 93 height 11
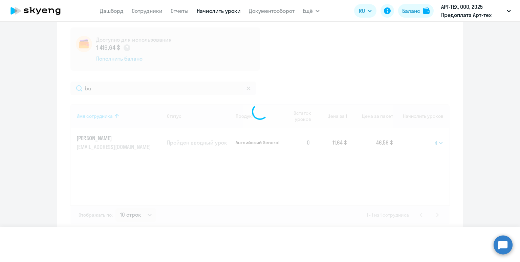
select select
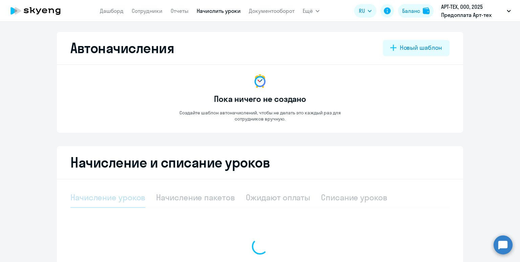
select select "10"
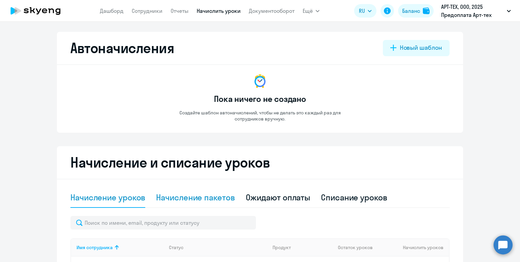
click at [207, 195] on div "Начисление пакетов" at bounding box center [195, 197] width 79 height 11
select select "10"
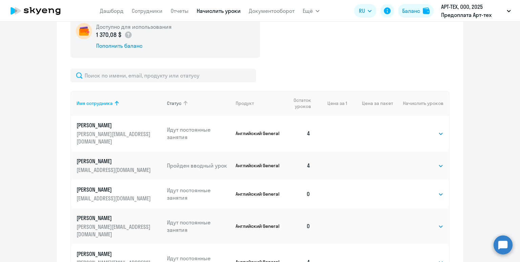
scroll to position [203, 0]
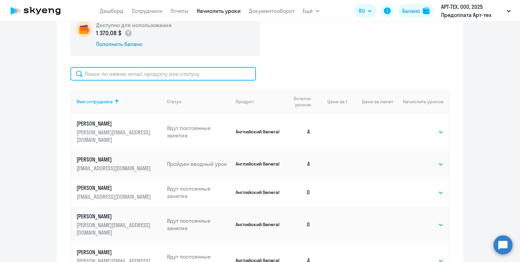
drag, startPoint x: 183, startPoint y: 73, endPoint x: 188, endPoint y: 76, distance: 5.6
click at [183, 73] on input "text" at bounding box center [163, 74] width 186 height 14
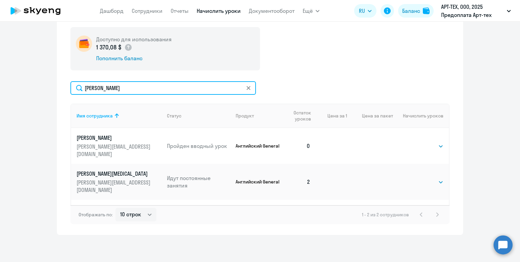
scroll to position [189, 0]
type input "niki"
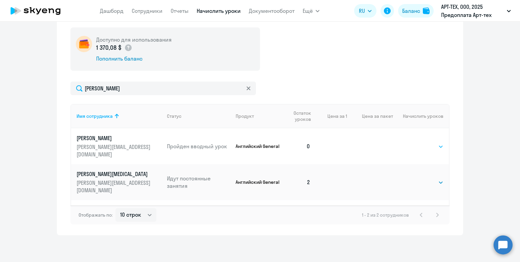
click at [423, 143] on select "Выбрать 4 8 16 32 64 96 128" at bounding box center [430, 147] width 28 height 8
select select "4"
click at [416, 143] on select "Выбрать 4 8 16 32 64 96 128" at bounding box center [430, 147] width 28 height 8
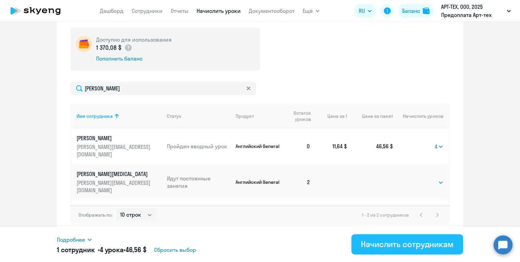
click at [413, 244] on div "Начислить сотрудникам" at bounding box center [407, 244] width 93 height 11
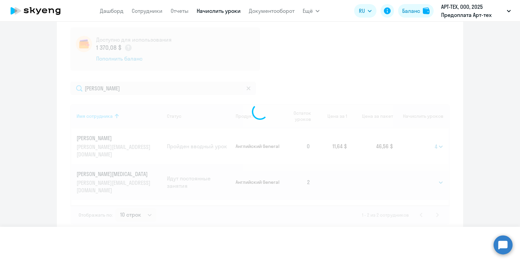
select select
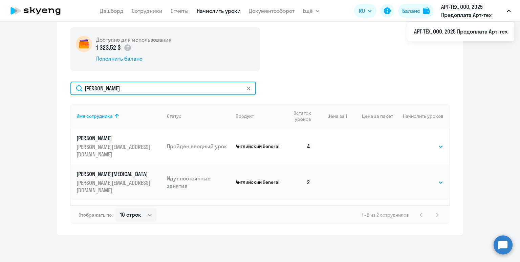
click at [182, 92] on input "niki" at bounding box center [163, 89] width 186 height 14
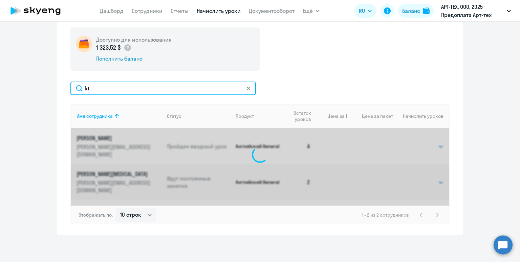
type input "k"
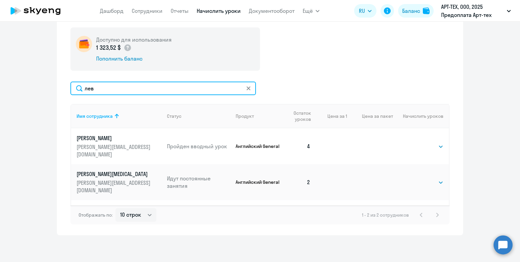
type input "левч"
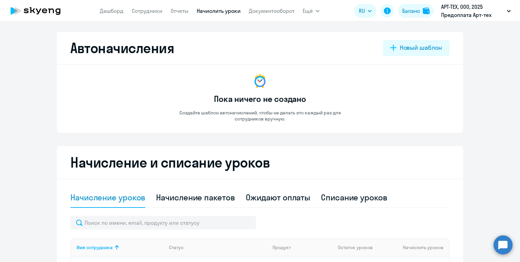
select select "10"
click at [210, 196] on div "Начисление пакетов" at bounding box center [195, 197] width 79 height 11
select select "10"
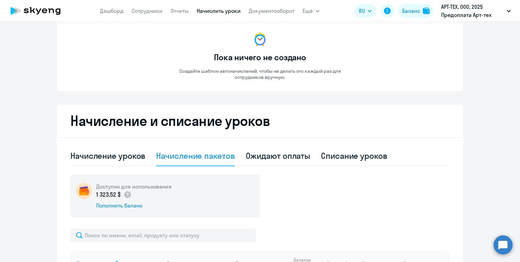
scroll to position [83, 0]
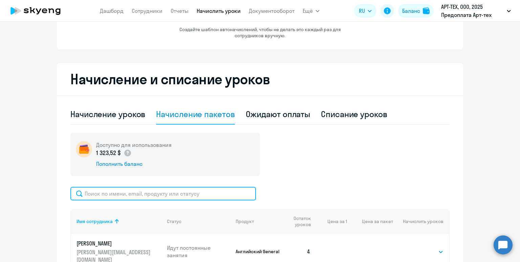
click at [211, 192] on input "text" at bounding box center [163, 194] width 186 height 14
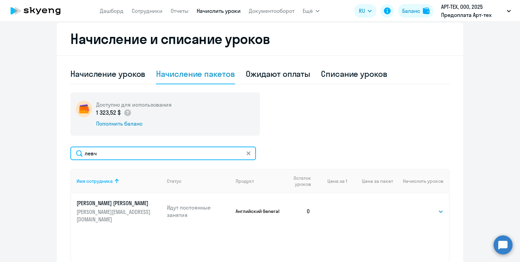
scroll to position [150, 0]
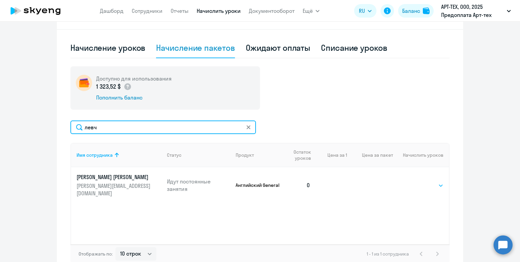
type input "левч"
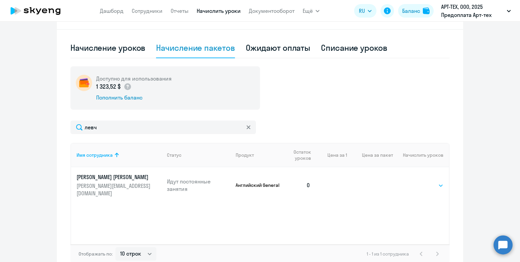
click at [427, 182] on select "Выбрать 4 8 16 32 64 96 128" at bounding box center [430, 185] width 28 height 8
select select "4"
click at [416, 181] on select "Выбрать 4 8 16 32 64 96 128" at bounding box center [430, 185] width 28 height 8
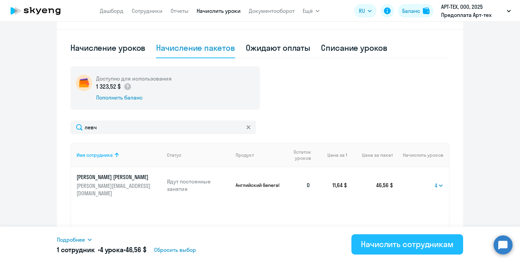
click at [418, 247] on div "Начислить сотрудникам" at bounding box center [407, 244] width 93 height 11
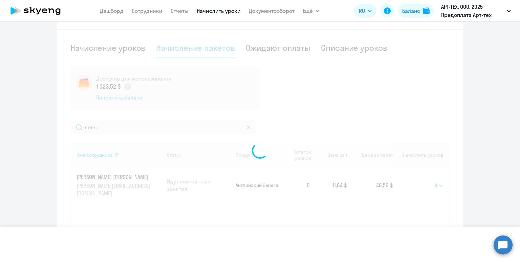
select select
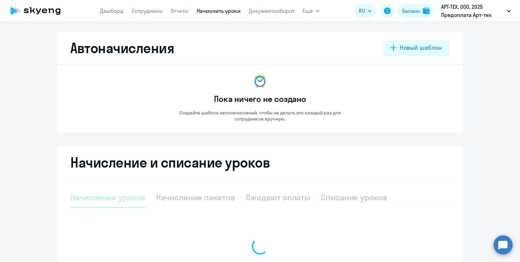
select select "10"
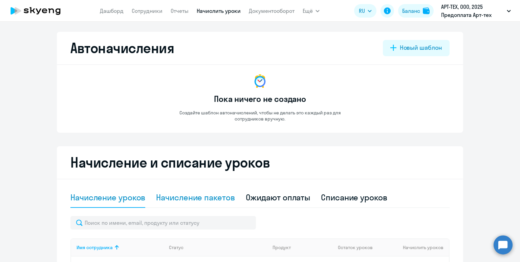
click at [209, 197] on div "Начисление пакетов" at bounding box center [195, 197] width 79 height 11
select select "10"
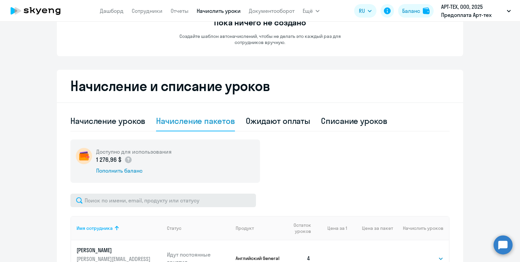
scroll to position [80, 0]
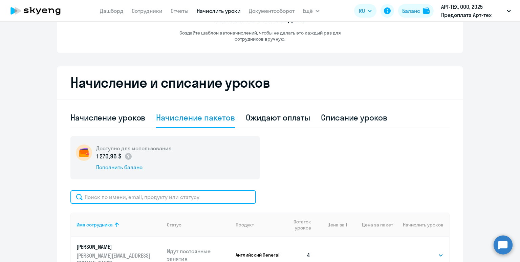
click at [208, 196] on input "text" at bounding box center [163, 197] width 186 height 14
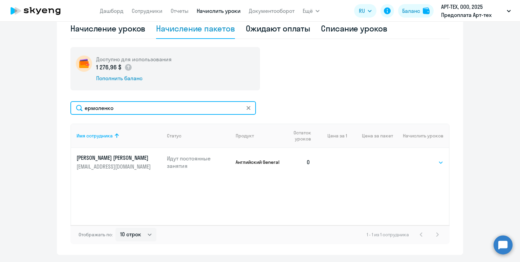
type input "ермоленко"
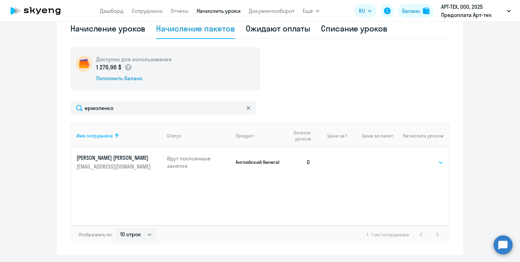
click at [422, 159] on select "Выбрать 4 8 16 32 64 96 128" at bounding box center [430, 162] width 28 height 8
select select "4"
click at [416, 158] on select "Выбрать 4 8 16 32 64 96 128" at bounding box center [430, 162] width 28 height 8
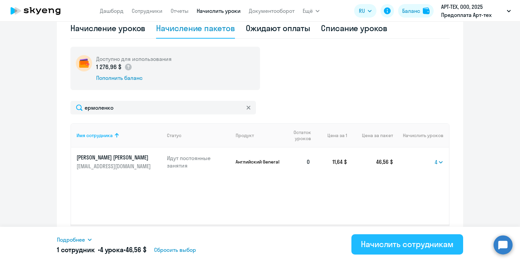
click at [413, 244] on div "Начислить сотрудникам" at bounding box center [407, 244] width 93 height 11
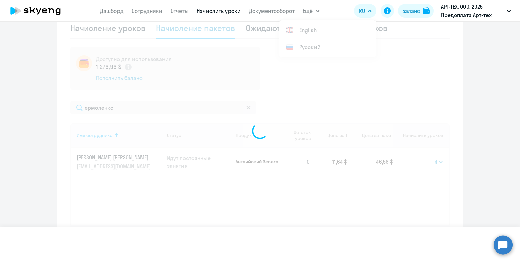
select select
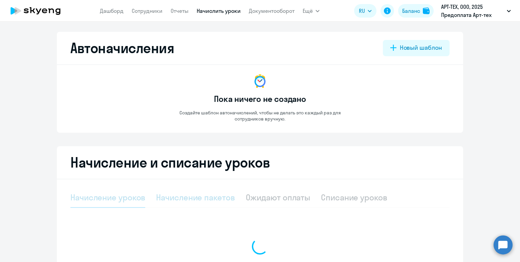
select select "10"
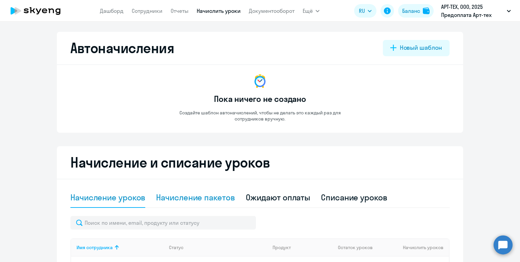
click at [205, 199] on div "Начисление пакетов" at bounding box center [195, 197] width 79 height 11
select select "10"
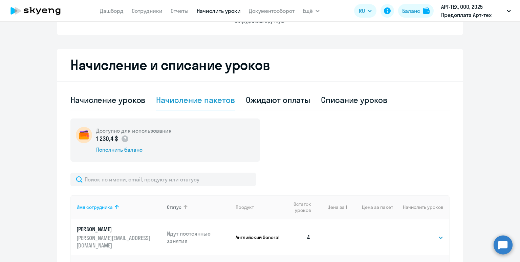
scroll to position [99, 0]
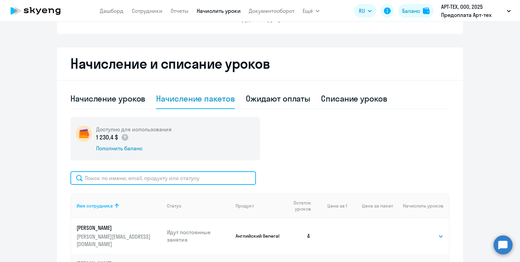
click at [209, 177] on input "text" at bounding box center [163, 178] width 186 height 14
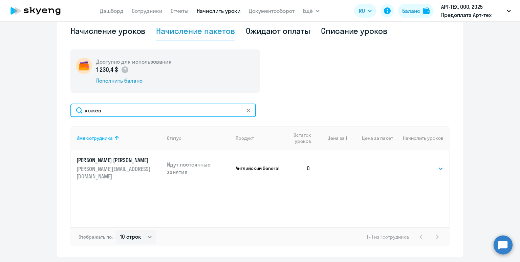
scroll to position [189, 0]
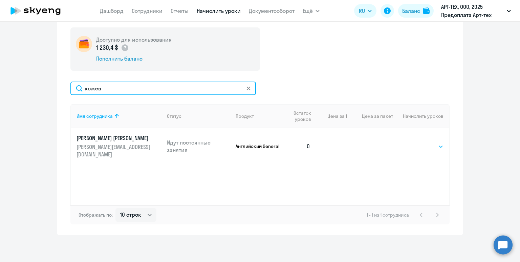
type input "кожев"
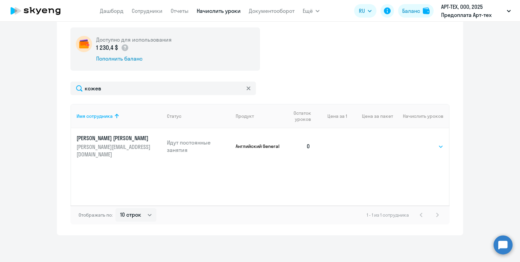
click at [423, 144] on select "Выбрать 4 8 16 32 64 96 128" at bounding box center [430, 147] width 28 height 8
select select "4"
click at [416, 143] on select "Выбрать 4 8 16 32 64 96 128" at bounding box center [430, 147] width 28 height 8
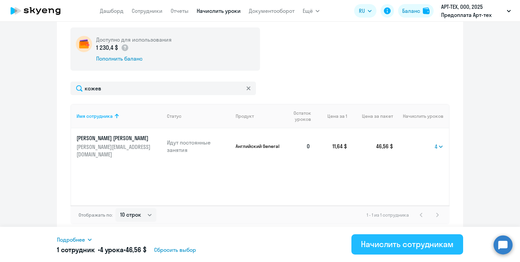
click at [375, 248] on div "Начислить сотрудникам" at bounding box center [407, 244] width 93 height 11
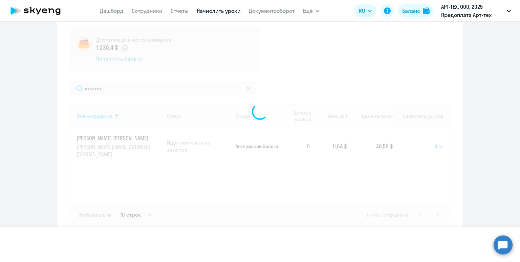
select select
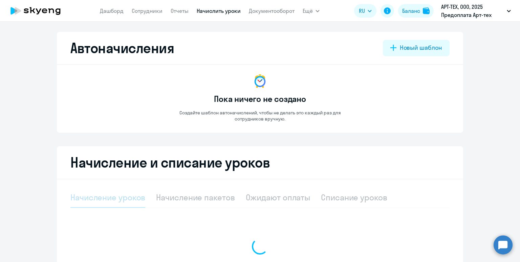
select select "10"
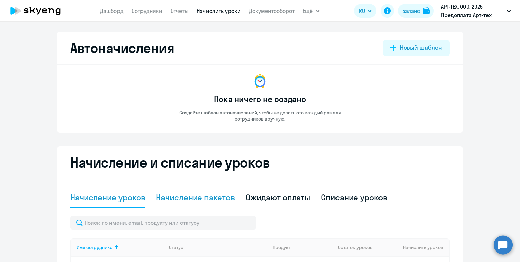
click at [189, 200] on div "Начисление пакетов" at bounding box center [195, 197] width 79 height 11
select select "10"
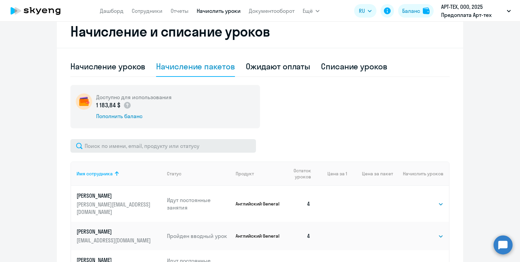
scroll to position [152, 0]
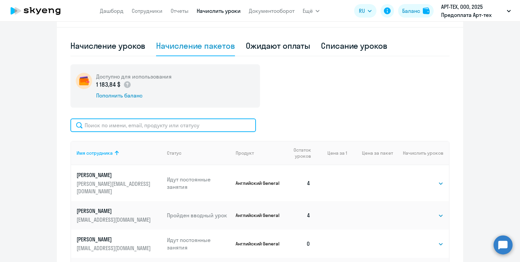
click at [192, 128] on input "text" at bounding box center [163, 125] width 186 height 14
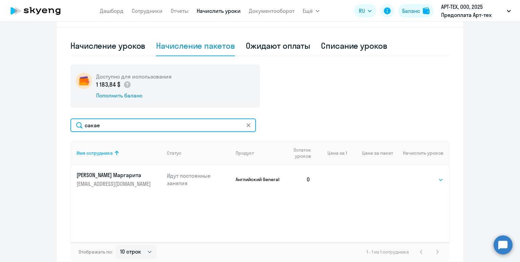
type input "сакае"
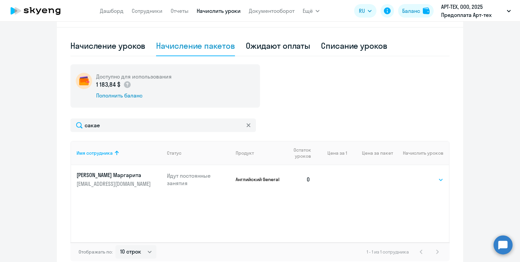
click at [427, 180] on select "Выбрать 4 8 16 32 64 96 128" at bounding box center [430, 180] width 28 height 8
select select "4"
click at [416, 176] on select "Выбрать 4 8 16 32 64 96 128" at bounding box center [430, 180] width 28 height 8
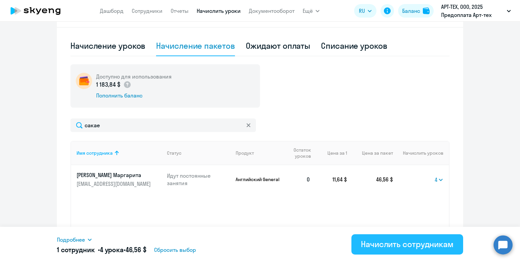
click at [422, 246] on div "Начислить сотрудникам" at bounding box center [407, 244] width 93 height 11
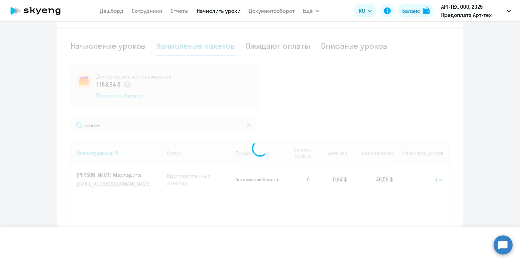
select select
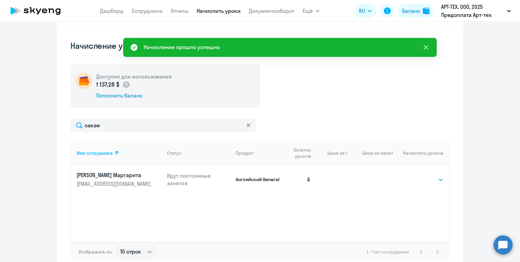
click at [427, 49] on icon at bounding box center [426, 47] width 8 height 8
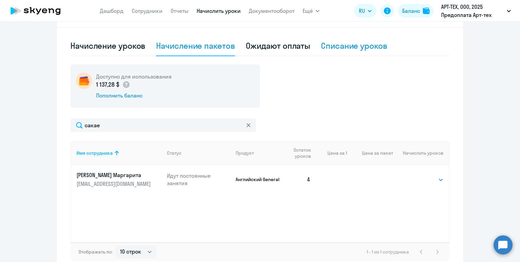
click at [358, 45] on div "Списание уроков" at bounding box center [354, 45] width 66 height 11
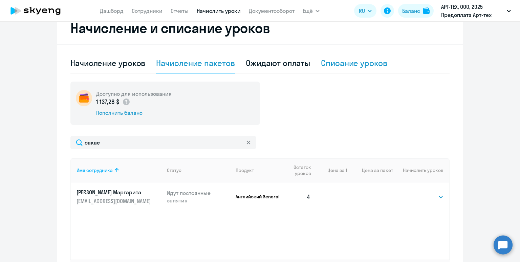
select select "10"
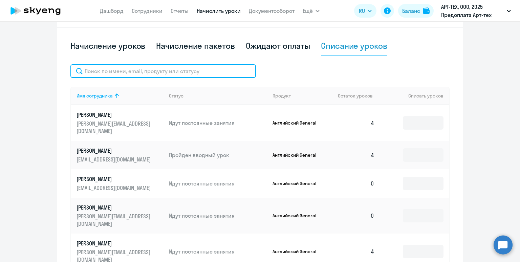
click at [193, 73] on input "text" at bounding box center [163, 71] width 186 height 14
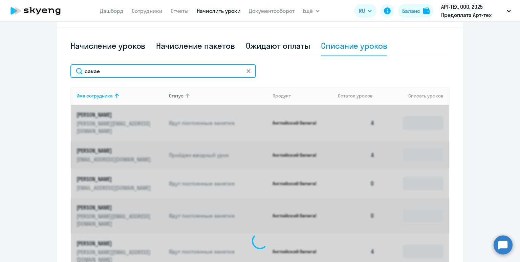
scroll to position [134, 0]
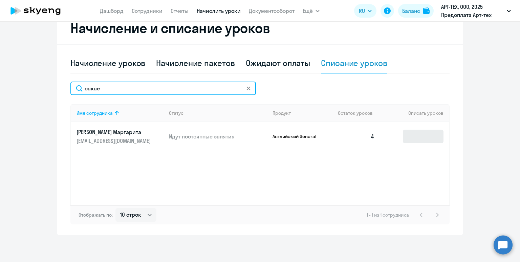
type input "сакае"
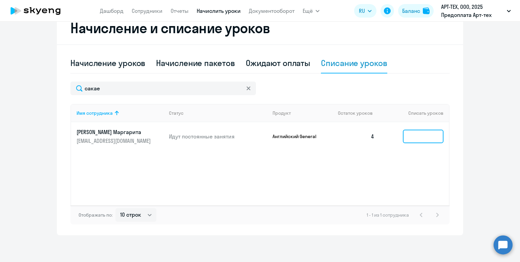
click at [410, 137] on input at bounding box center [423, 137] width 41 height 14
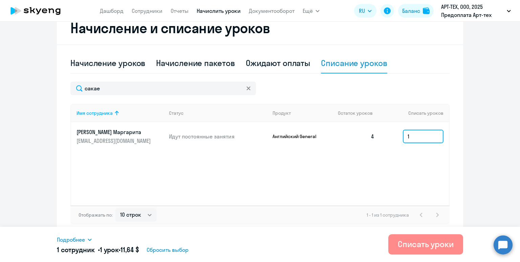
type input "1"
click at [408, 245] on div "Списать уроки" at bounding box center [426, 244] width 56 height 11
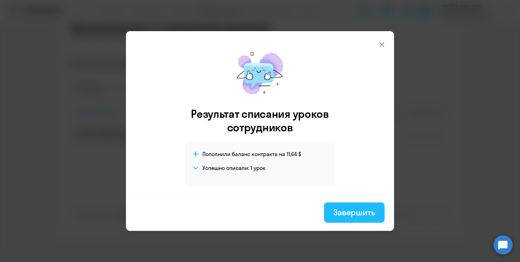
click at [368, 217] on div "Завершить" at bounding box center [354, 212] width 42 height 11
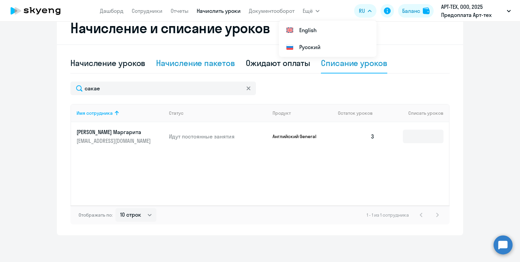
click at [200, 62] on div "Начисление пакетов" at bounding box center [195, 63] width 79 height 11
select select "10"
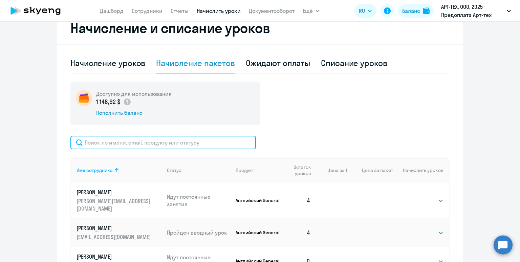
click at [200, 146] on input "text" at bounding box center [163, 143] width 186 height 14
type input "шленк"
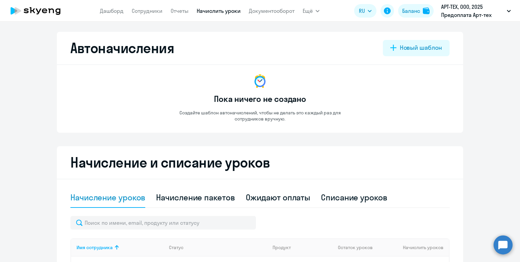
select select "10"
click at [207, 195] on div "Начисление пакетов" at bounding box center [195, 197] width 79 height 11
select select "10"
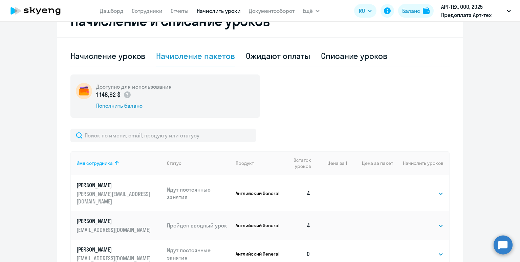
scroll to position [146, 0]
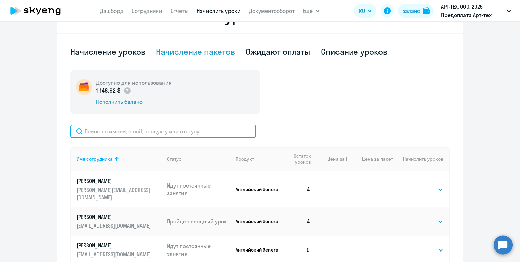
click at [189, 132] on input "text" at bounding box center [163, 132] width 186 height 14
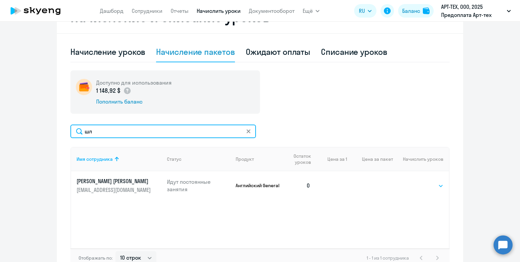
type input "шл"
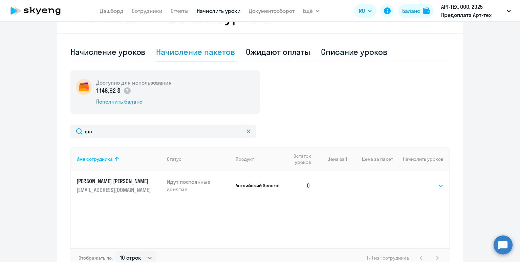
click at [430, 186] on select "Выбрать 4 8 16 32 64 96 128" at bounding box center [430, 186] width 28 height 8
select select "4"
click at [416, 182] on select "Выбрать 4 8 16 32 64 96 128" at bounding box center [430, 186] width 28 height 8
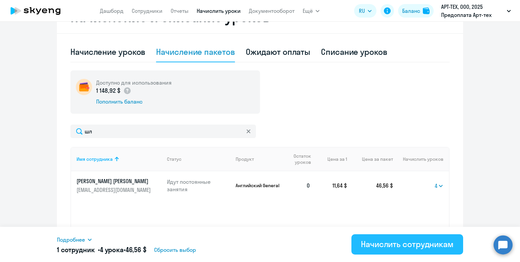
click at [413, 249] on div "Начислить сотрудникам" at bounding box center [407, 244] width 93 height 11
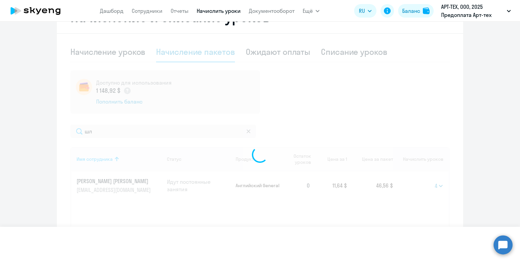
select select
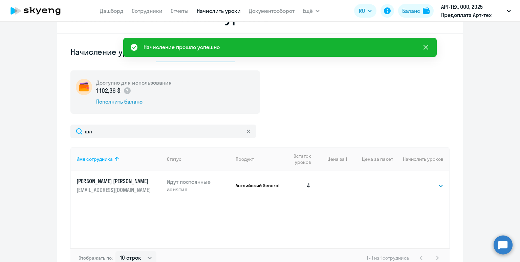
click at [424, 50] on icon at bounding box center [426, 47] width 8 height 8
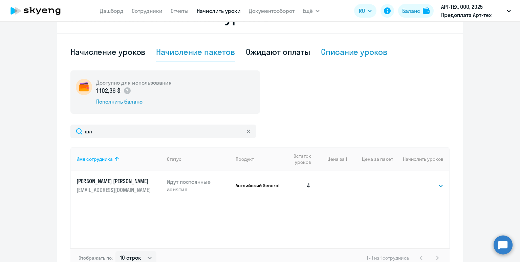
click at [342, 49] on div "Списание уроков" at bounding box center [354, 51] width 66 height 11
select select "10"
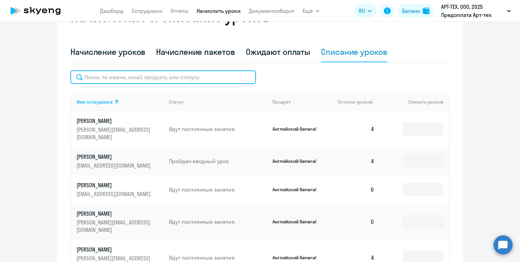
drag, startPoint x: 204, startPoint y: 75, endPoint x: 212, endPoint y: 77, distance: 7.2
click at [208, 76] on input "text" at bounding box center [163, 77] width 186 height 14
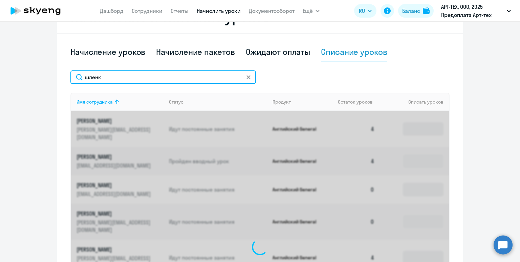
scroll to position [134, 0]
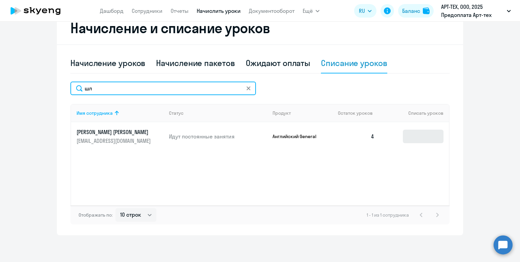
type input "шл"
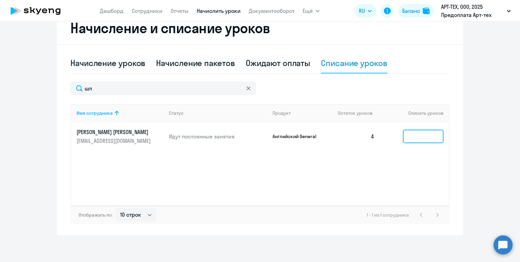
click at [417, 134] on input at bounding box center [423, 137] width 41 height 14
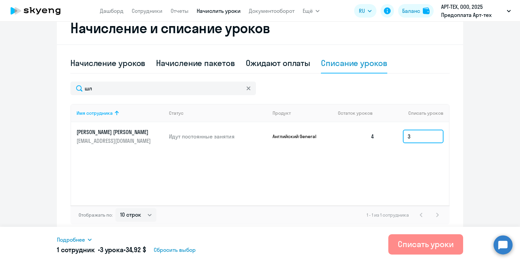
type input "3"
click at [418, 243] on div "Списать уроки" at bounding box center [426, 244] width 56 height 11
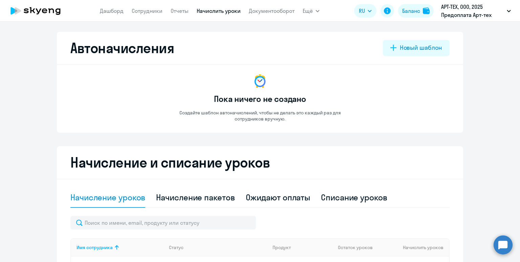
select select "10"
click at [201, 196] on div "Начисление пакетов" at bounding box center [195, 197] width 79 height 11
select select "10"
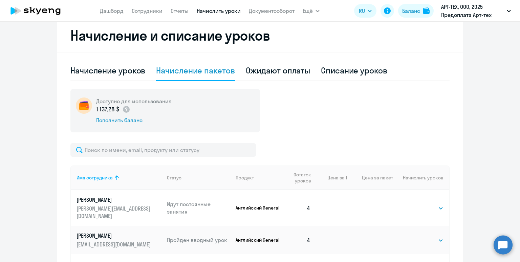
scroll to position [132, 0]
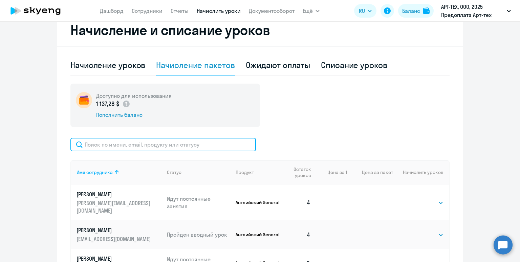
drag, startPoint x: 202, startPoint y: 146, endPoint x: 207, endPoint y: 147, distance: 4.5
click at [202, 146] on input "text" at bounding box center [163, 145] width 186 height 14
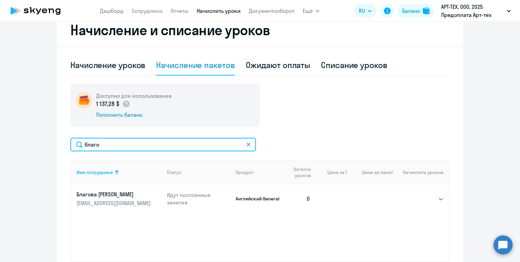
type input "благо"
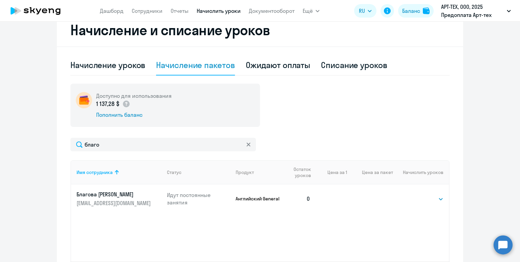
click at [413, 196] on td "Выбрать 4 8 16 32 64 96 128 Выбрать" at bounding box center [421, 198] width 56 height 28
click at [417, 197] on select "Выбрать 4 8 16 32 64 96 128" at bounding box center [430, 199] width 28 height 8
select select "4"
click at [416, 195] on select "Выбрать 4 8 16 32 64 96 128" at bounding box center [430, 199] width 28 height 8
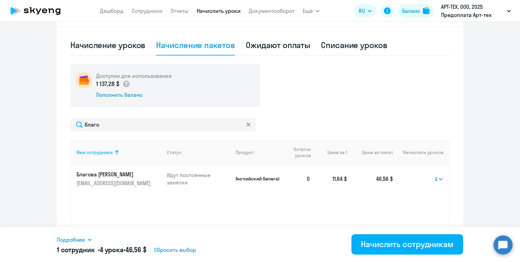
scroll to position [172, 0]
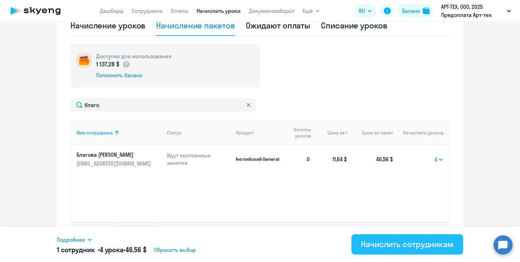
click at [398, 245] on div "Начислить сотрудникам" at bounding box center [407, 244] width 93 height 11
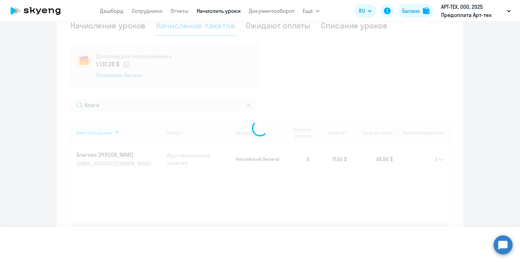
select select
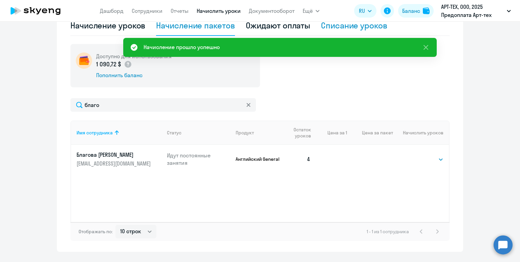
click at [334, 27] on div "Списание уроков" at bounding box center [354, 25] width 66 height 11
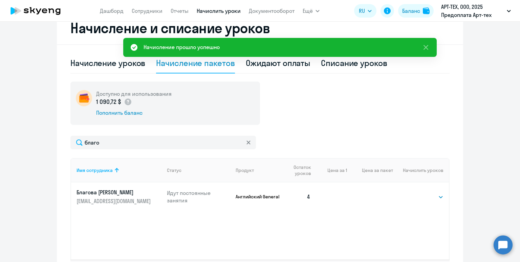
select select "10"
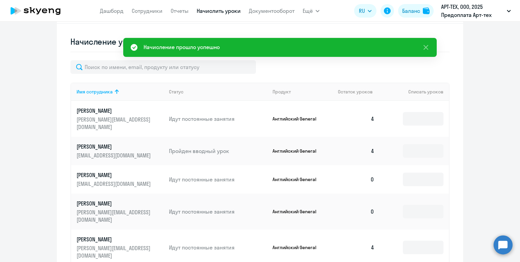
scroll to position [146, 0]
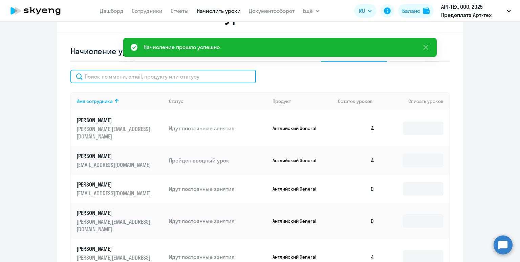
drag, startPoint x: 192, startPoint y: 77, endPoint x: 205, endPoint y: 72, distance: 14.1
click at [193, 77] on input "text" at bounding box center [163, 77] width 186 height 14
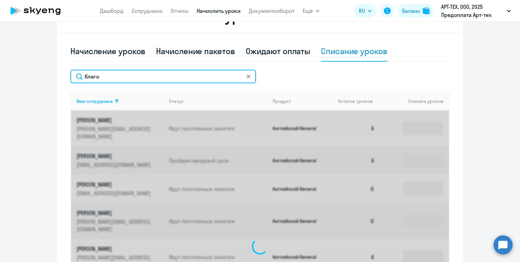
scroll to position [134, 0]
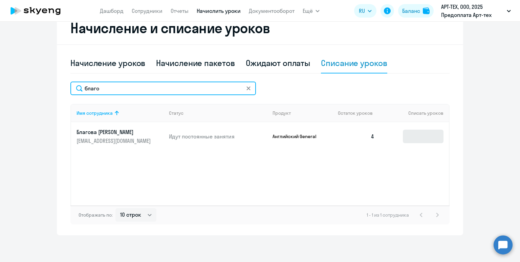
type input "благо"
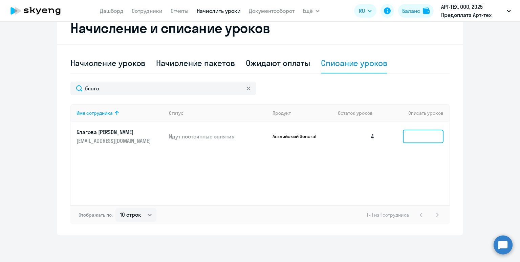
click at [410, 141] on input at bounding box center [423, 137] width 41 height 14
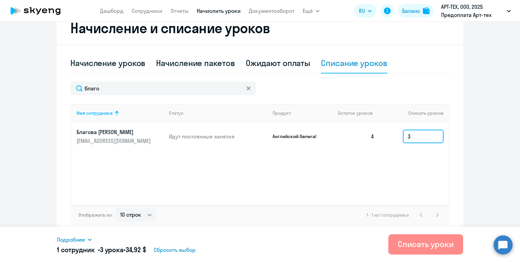
type input "3"
click at [422, 248] on div "Списать уроки" at bounding box center [426, 244] width 56 height 11
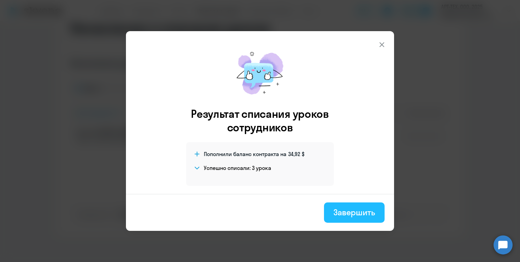
click at [369, 216] on div "Завершить" at bounding box center [354, 212] width 42 height 11
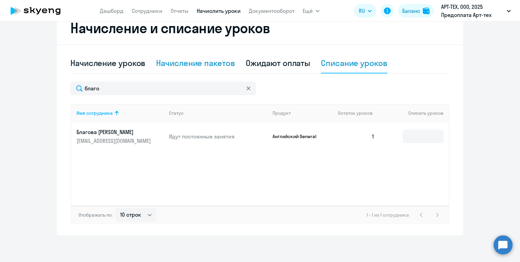
click at [209, 66] on div "Начисление пакетов" at bounding box center [195, 63] width 79 height 11
select select "10"
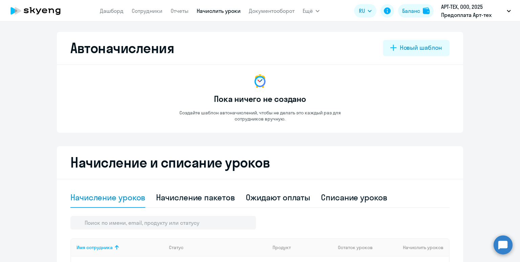
select select "10"
click at [191, 205] on div "Начисление пакетов" at bounding box center [195, 198] width 79 height 20
select select "10"
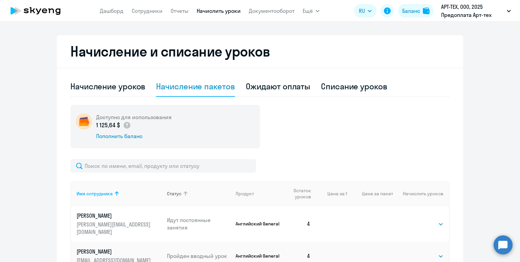
scroll to position [114, 0]
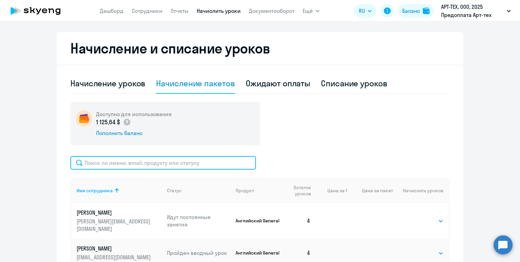
click at [198, 161] on input "text" at bounding box center [163, 163] width 186 height 14
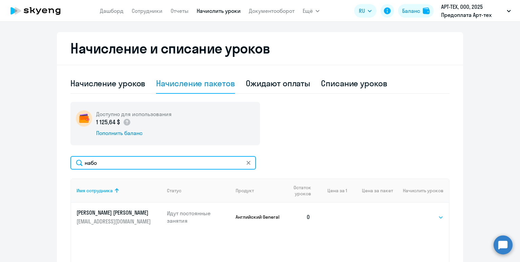
type input "набо"
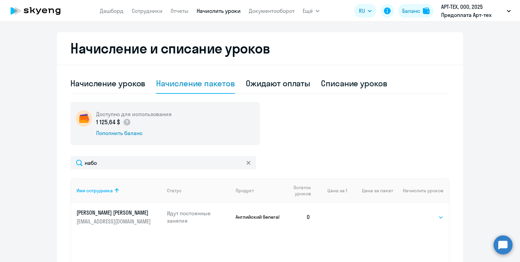
click at [425, 218] on select "Выбрать 4 8 16 32 64 96 128" at bounding box center [430, 217] width 28 height 8
select select "4"
click at [416, 213] on select "Выбрать 4 8 16 32 64 96 128" at bounding box center [430, 217] width 28 height 8
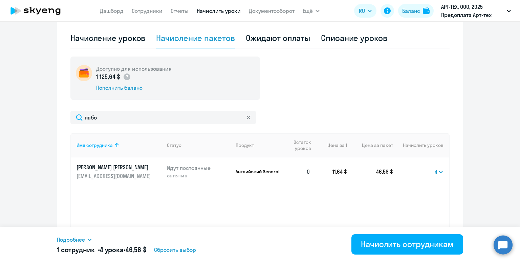
scroll to position [189, 0]
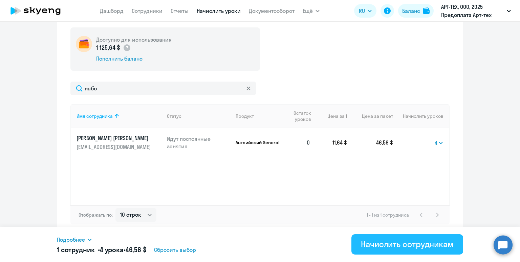
click at [378, 241] on div "Начислить сотрудникам" at bounding box center [407, 244] width 93 height 11
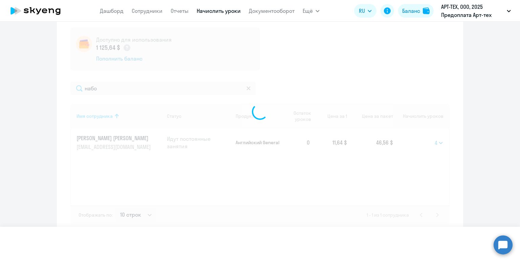
select select
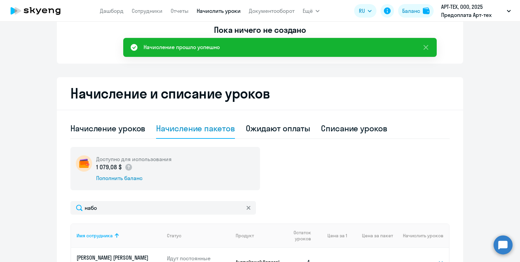
scroll to position [55, 0]
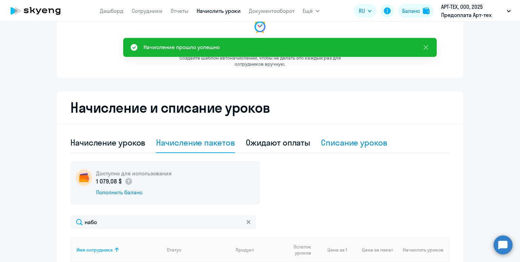
click at [340, 143] on div "Списание уроков" at bounding box center [354, 142] width 66 height 11
select select "10"
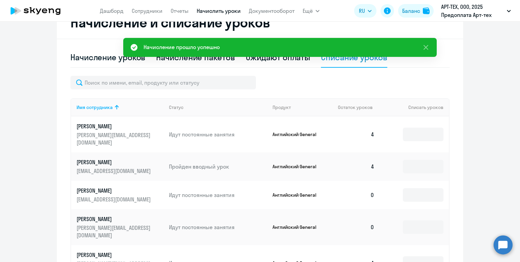
scroll to position [150, 0]
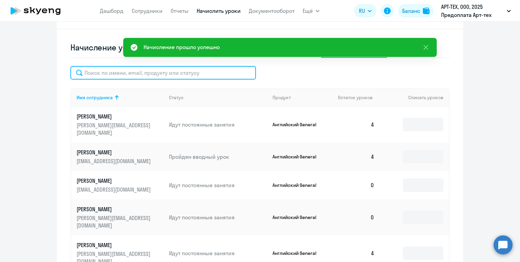
click at [211, 76] on input "text" at bounding box center [163, 73] width 186 height 14
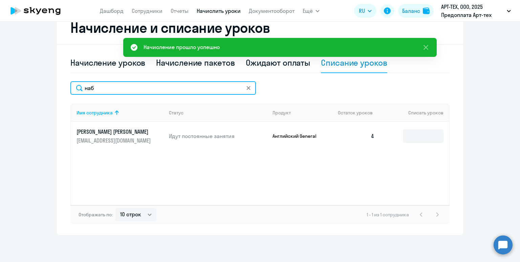
scroll to position [134, 0]
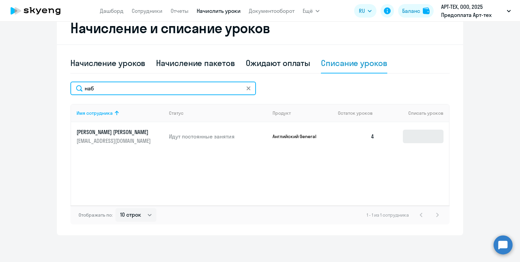
type input "наб"
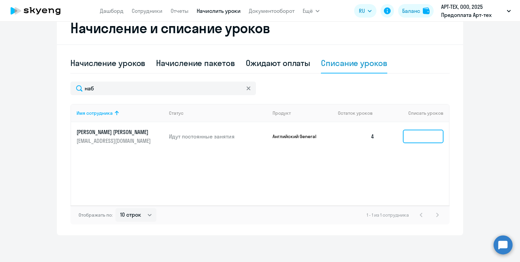
click at [416, 137] on input at bounding box center [423, 137] width 41 height 14
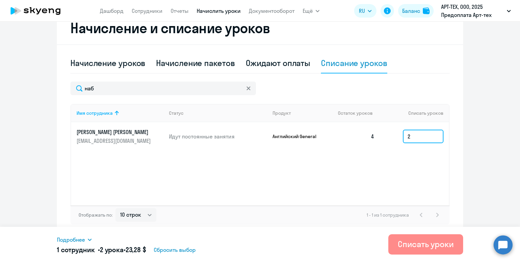
type input "2"
click at [403, 250] on button "Списать уроки" at bounding box center [425, 244] width 75 height 20
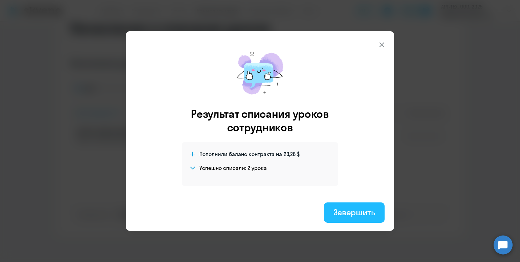
click at [350, 211] on div "Завершить" at bounding box center [354, 212] width 42 height 11
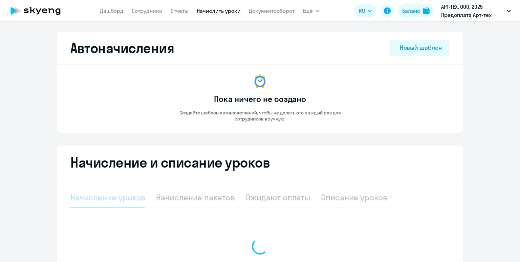
select select "10"
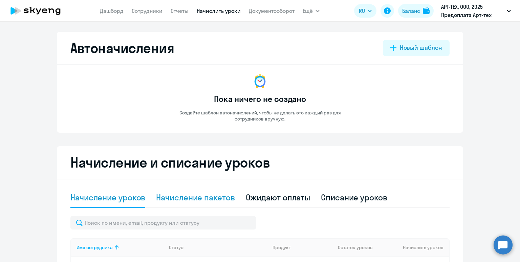
click at [199, 201] on div "Начисление пакетов" at bounding box center [195, 197] width 79 height 11
select select "10"
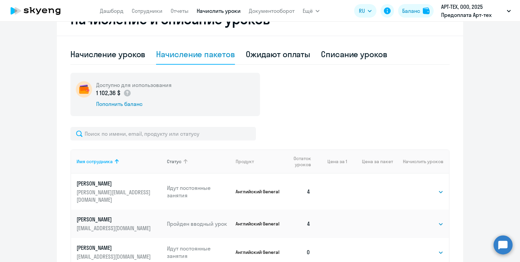
scroll to position [144, 0]
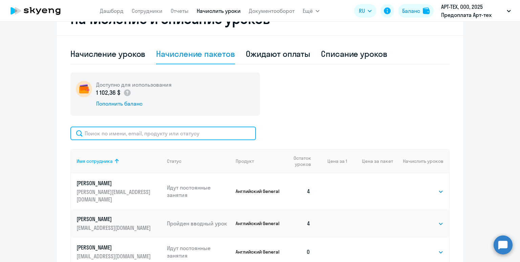
click at [197, 137] on input "text" at bounding box center [163, 134] width 186 height 14
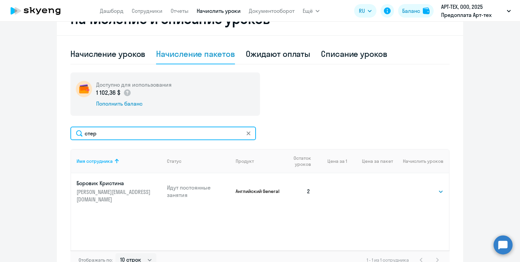
type input "стерх"
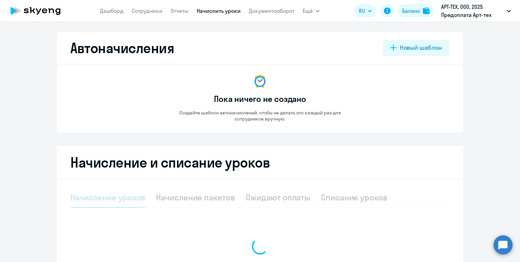
select select "10"
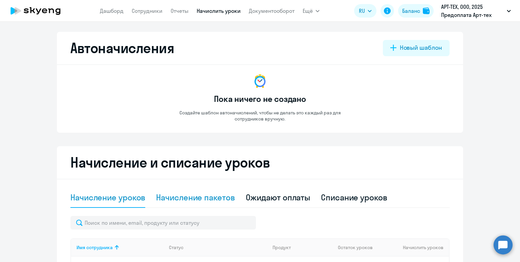
click at [212, 200] on div "Начисление пакетов" at bounding box center [195, 197] width 79 height 11
select select "10"
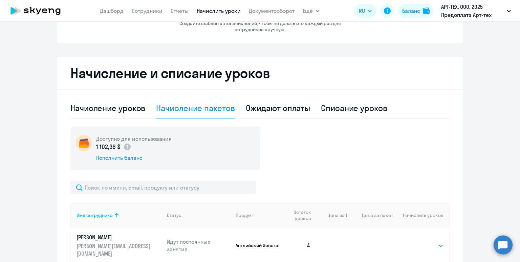
scroll to position [91, 0]
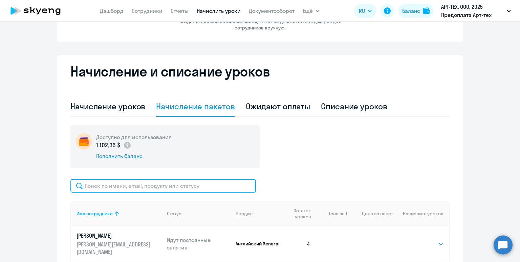
click at [212, 190] on input "text" at bounding box center [163, 186] width 186 height 14
type input "ы"
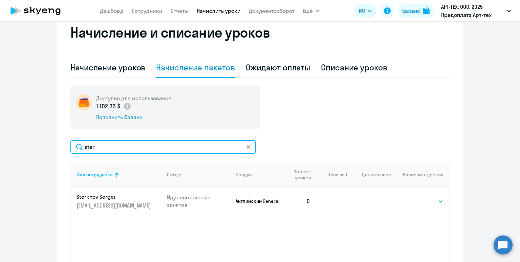
scroll to position [163, 0]
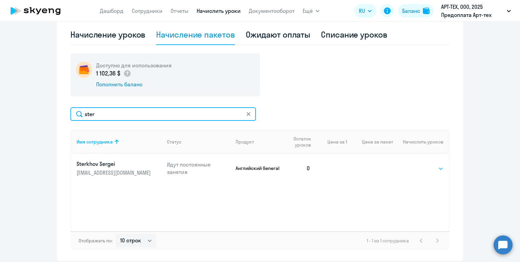
type input "ster"
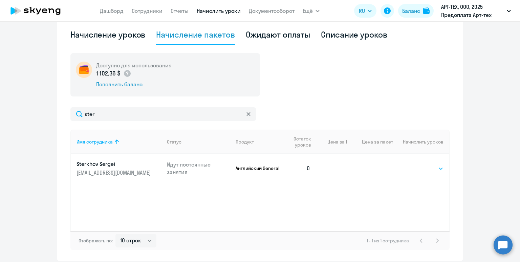
click at [417, 167] on select "Выбрать 4 8 16 32 64 96 128" at bounding box center [430, 169] width 28 height 8
select select "4"
click at [416, 165] on select "Выбрать 4 8 16 32 64 96 128" at bounding box center [430, 169] width 28 height 8
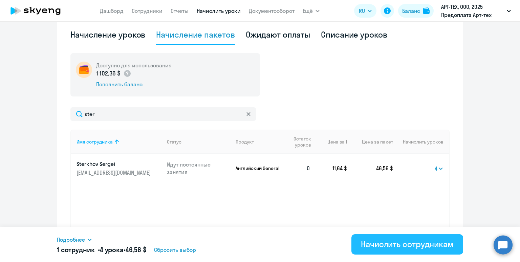
click at [419, 243] on div "Начислить сотрудникам" at bounding box center [407, 244] width 93 height 11
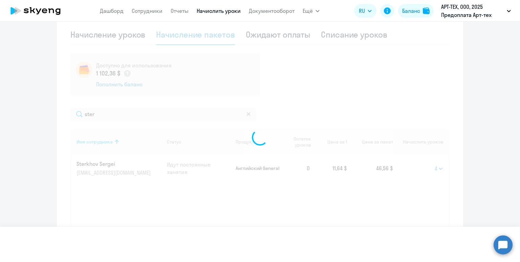
select select
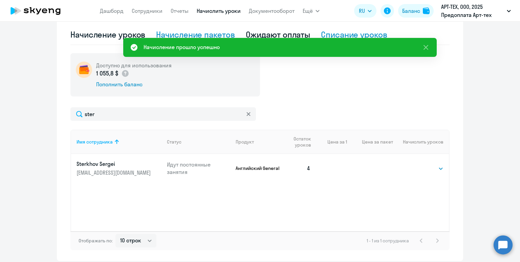
click at [340, 34] on div "Списание уроков" at bounding box center [354, 34] width 66 height 11
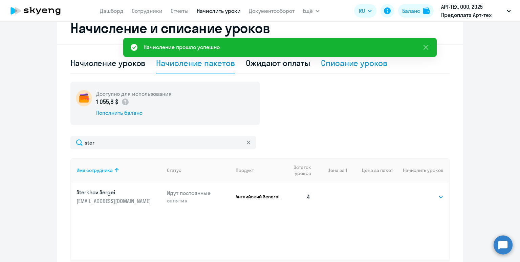
select select "10"
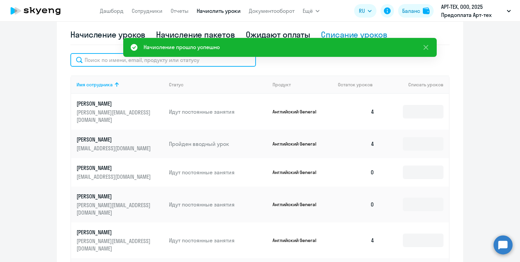
click at [193, 63] on input "text" at bounding box center [163, 60] width 186 height 14
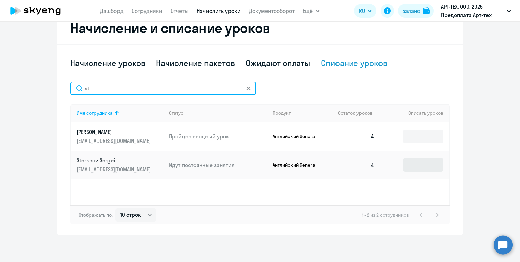
type input "st"
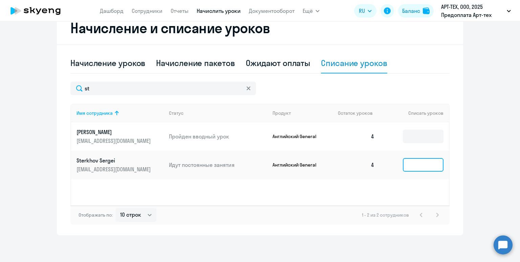
click at [416, 167] on input at bounding box center [423, 165] width 41 height 14
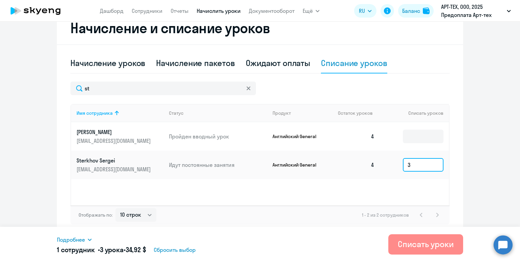
type input "3"
click at [415, 245] on div "Списать уроки" at bounding box center [426, 244] width 56 height 11
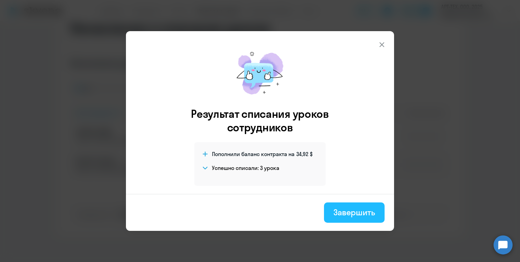
click at [363, 215] on div "Завершить" at bounding box center [354, 212] width 42 height 11
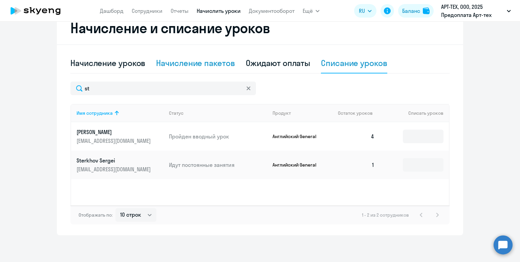
click at [196, 66] on div "Начисление пакетов" at bounding box center [195, 63] width 79 height 11
select select "10"
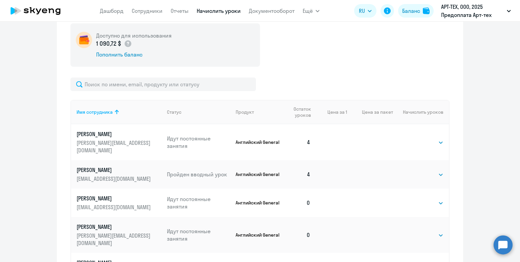
scroll to position [196, 0]
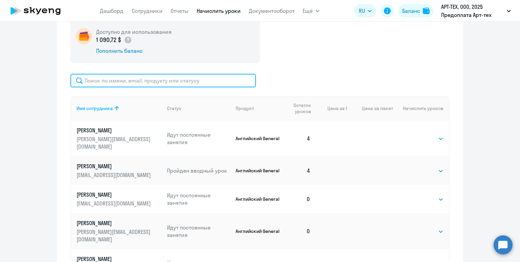
click at [182, 84] on input "text" at bounding box center [163, 81] width 186 height 14
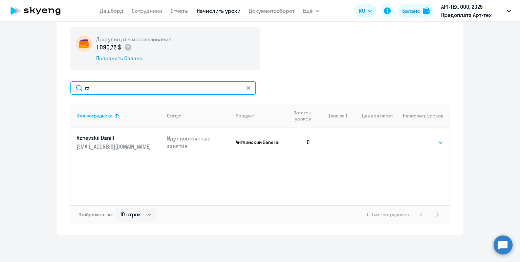
scroll to position [189, 0]
type input "rz"
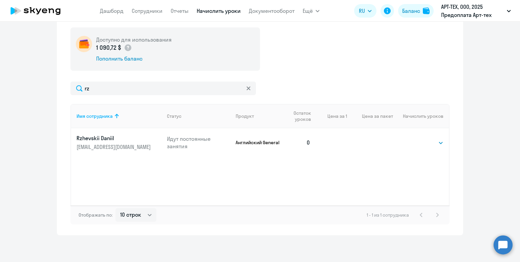
click at [417, 131] on td "Выбрать 4 8 16 32 64 96 128 Выбрать" at bounding box center [421, 142] width 56 height 28
click at [424, 141] on select "Выбрать 4 8 16 32 64 96 128" at bounding box center [430, 143] width 28 height 8
select select "4"
click at [416, 139] on select "Выбрать 4 8 16 32 64 96 128" at bounding box center [430, 143] width 28 height 8
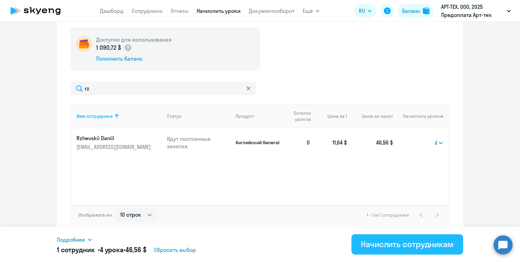
click at [428, 243] on div "Начислить сотрудникам" at bounding box center [407, 244] width 93 height 11
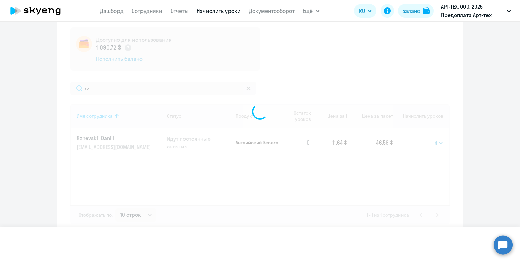
select select
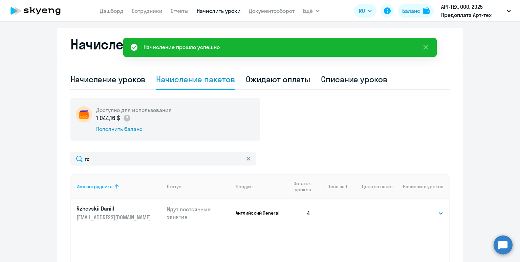
scroll to position [112, 0]
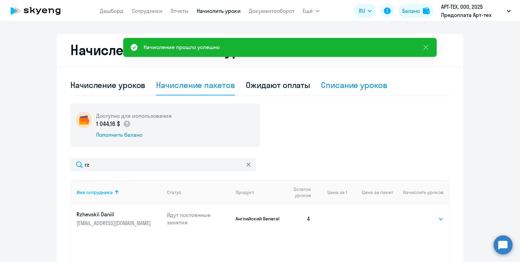
click at [339, 88] on div "Списание уроков" at bounding box center [354, 85] width 66 height 11
select select "10"
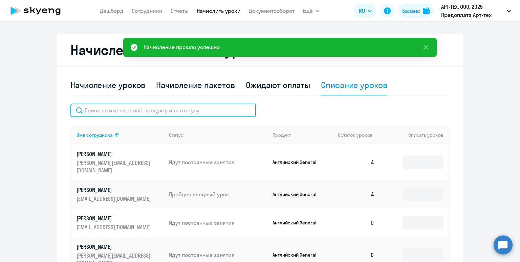
click at [202, 113] on input "text" at bounding box center [163, 111] width 186 height 14
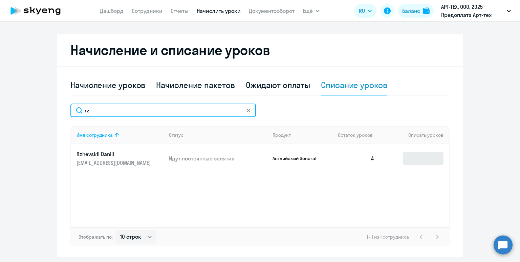
type input "rz"
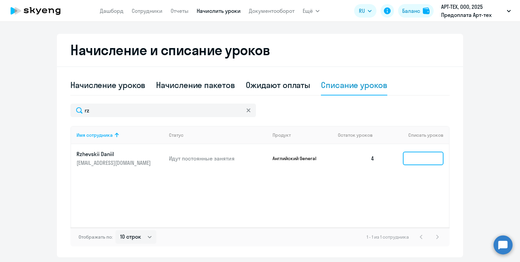
click at [413, 157] on input at bounding box center [423, 159] width 41 height 14
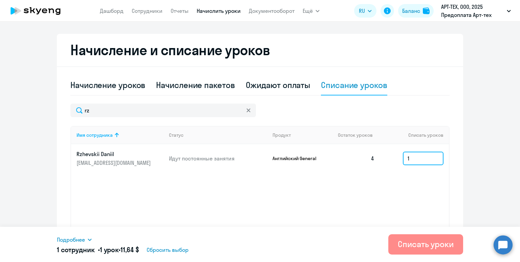
type input "1"
click at [431, 247] on div "Списать уроки" at bounding box center [426, 244] width 56 height 11
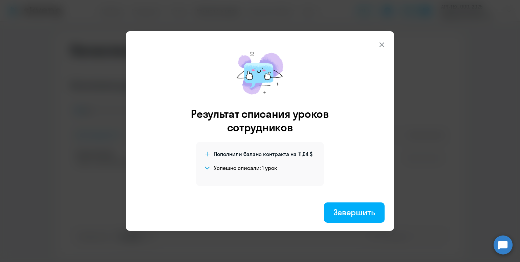
click at [381, 44] on icon at bounding box center [382, 45] width 8 height 8
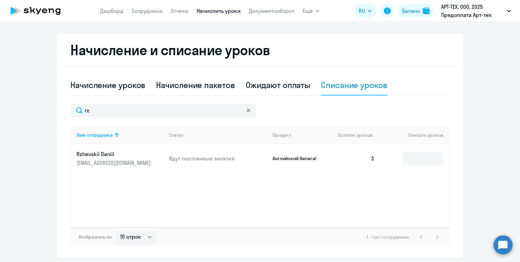
click at [249, 113] on div at bounding box center [248, 111] width 5 height 14
drag, startPoint x: 248, startPoint y: 111, endPoint x: 247, endPoint y: 95, distance: 15.3
click at [248, 111] on icon at bounding box center [248, 110] width 4 height 4
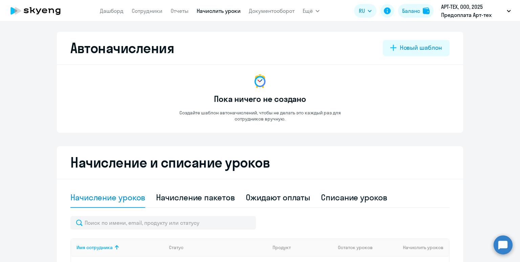
select select "10"
click at [218, 195] on div "Начисление пакетов" at bounding box center [195, 197] width 79 height 11
select select "10"
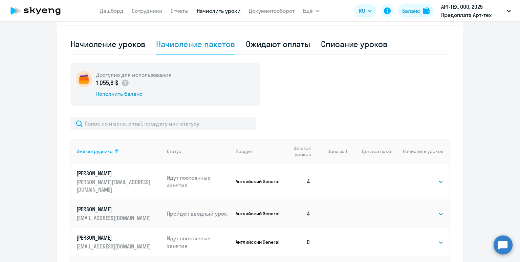
scroll to position [157, 0]
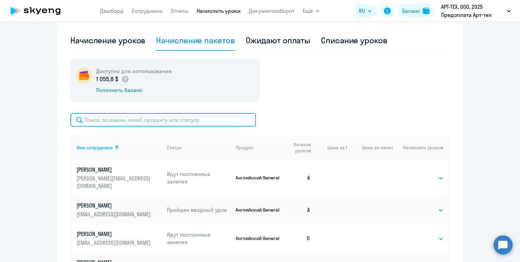
click at [189, 119] on input "text" at bounding box center [163, 120] width 186 height 14
type input "x"
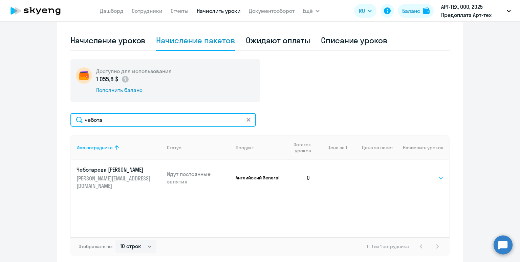
type input "чебота"
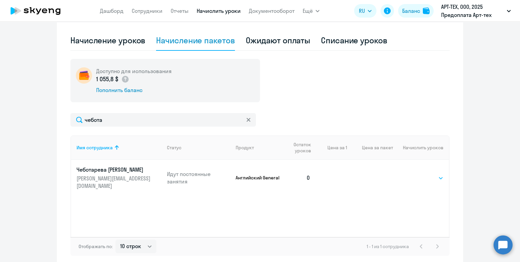
click at [423, 176] on select "Выбрать 4 8 16 32 64 96 128" at bounding box center [430, 178] width 28 height 8
select select "4"
click at [416, 174] on select "Выбрать 4 8 16 32 64 96 128" at bounding box center [430, 178] width 28 height 8
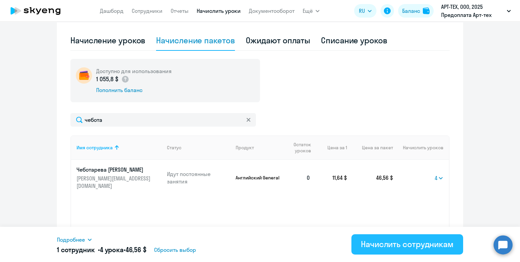
click at [415, 245] on div "Начислить сотрудникам" at bounding box center [407, 244] width 93 height 11
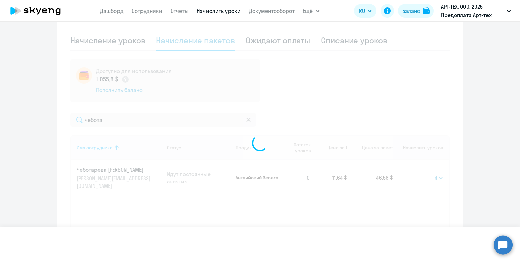
select select
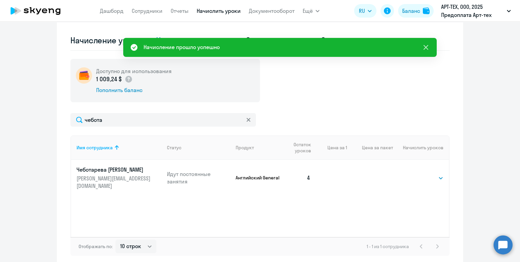
click at [424, 46] on icon at bounding box center [425, 47] width 5 height 5
click at [348, 44] on div "Списание уроков" at bounding box center [354, 40] width 66 height 11
select select "10"
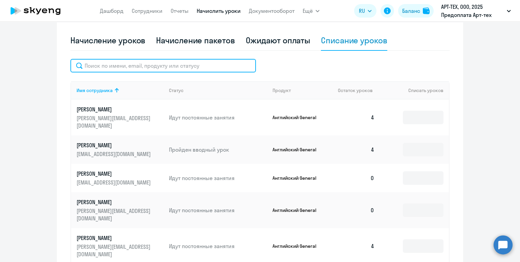
click at [188, 64] on input "text" at bounding box center [163, 66] width 186 height 14
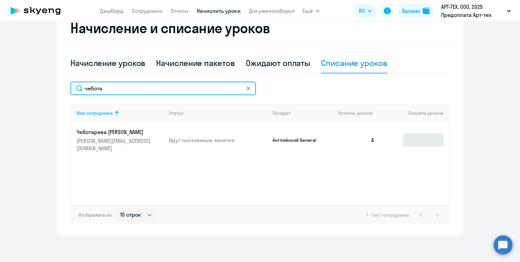
type input "чебота"
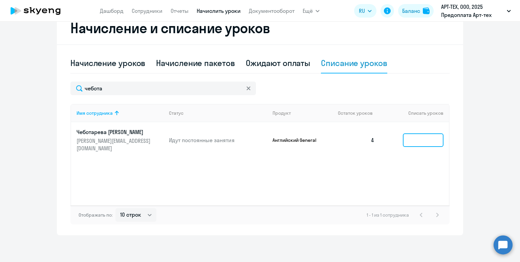
click at [417, 138] on input at bounding box center [423, 140] width 41 height 14
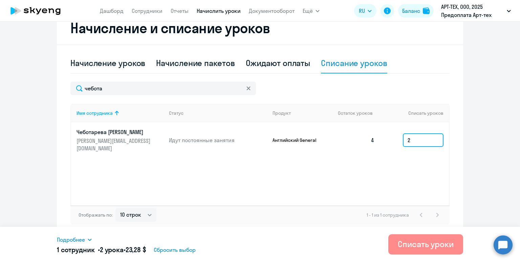
type input "2"
click at [410, 243] on div "Списать уроки" at bounding box center [426, 244] width 56 height 11
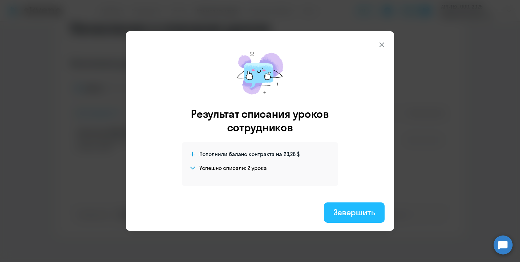
click at [358, 216] on div "Завершить" at bounding box center [354, 212] width 42 height 11
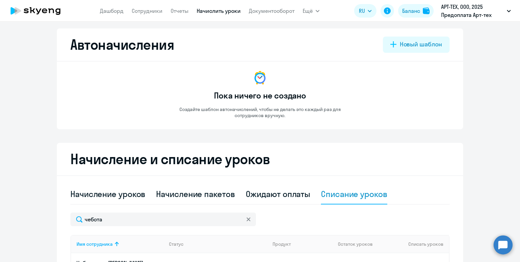
scroll to position [0, 0]
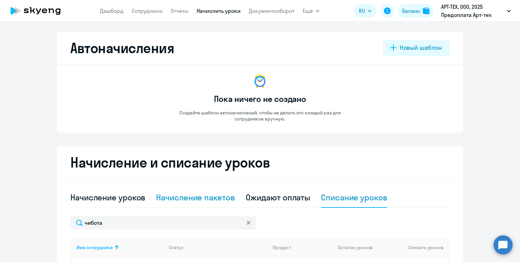
click at [201, 198] on div "Начисление пакетов" at bounding box center [195, 197] width 79 height 11
select select "10"
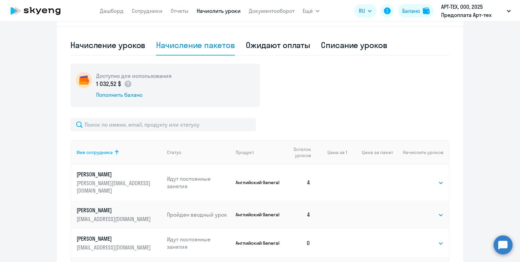
scroll to position [153, 0]
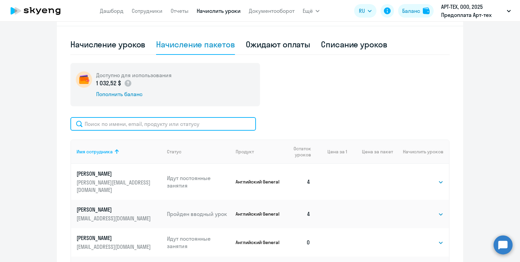
drag, startPoint x: 191, startPoint y: 125, endPoint x: 199, endPoint y: 128, distance: 8.6
click at [198, 128] on input "text" at bounding box center [163, 124] width 186 height 14
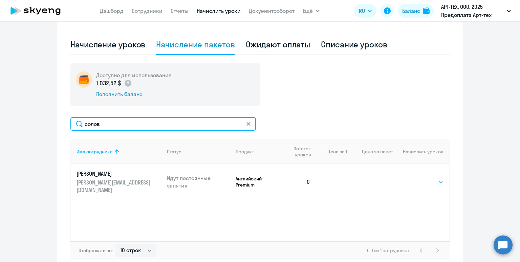
type input "солов"
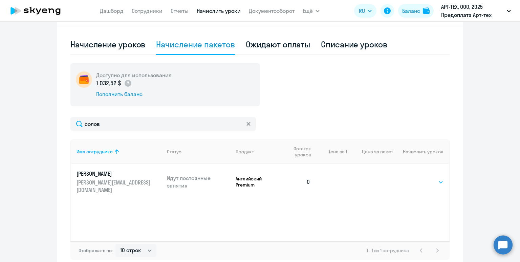
click at [422, 178] on select "Выбрать 4 8 16 32 64 96 128" at bounding box center [430, 182] width 28 height 8
select select "4"
click at [416, 178] on select "Выбрать 4 8 16 32 64 96 128" at bounding box center [430, 182] width 28 height 8
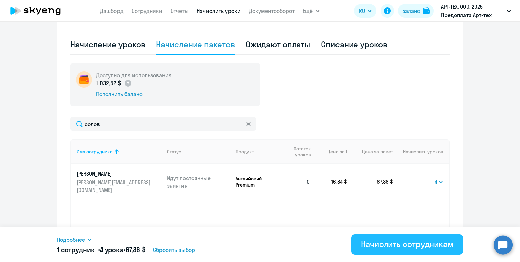
click at [416, 244] on div "Начислить сотрудникам" at bounding box center [407, 244] width 93 height 11
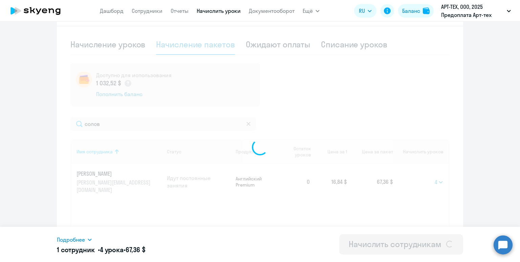
select select
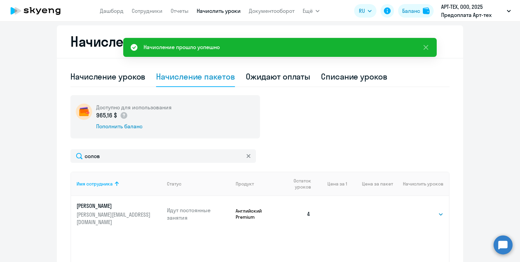
scroll to position [74, 0]
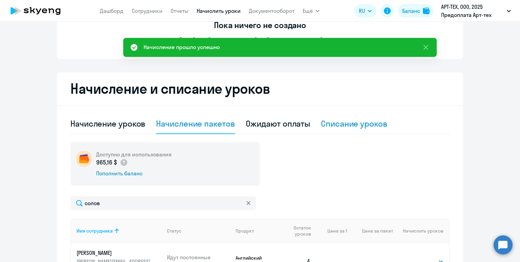
click at [338, 124] on div "Списание уроков" at bounding box center [354, 123] width 66 height 11
select select "10"
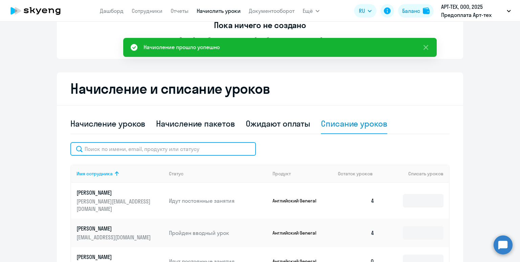
click at [210, 150] on input "text" at bounding box center [163, 149] width 186 height 14
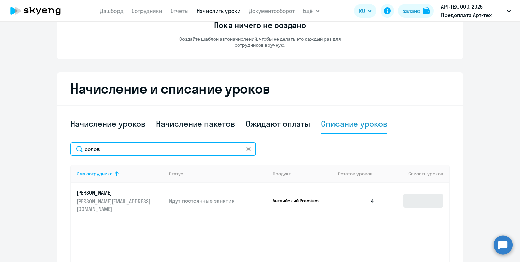
type input "солов"
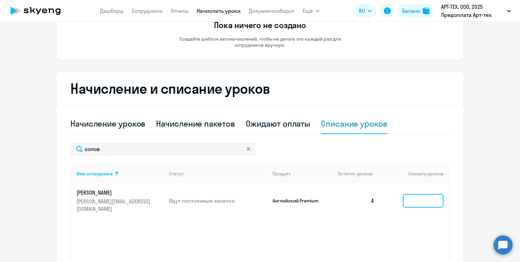
click at [410, 197] on input at bounding box center [423, 201] width 41 height 14
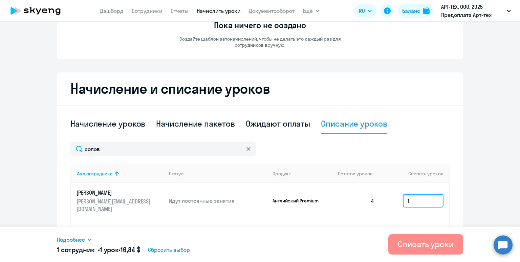
type input "1"
click at [417, 246] on div "Списать уроки" at bounding box center [426, 244] width 56 height 11
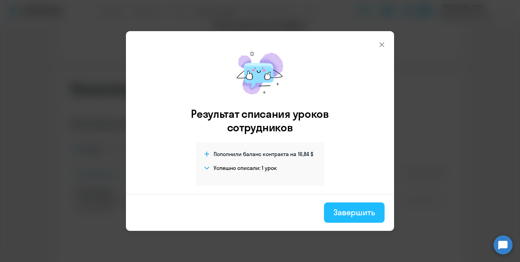
click at [333, 205] on button "Завершить" at bounding box center [354, 212] width 61 height 20
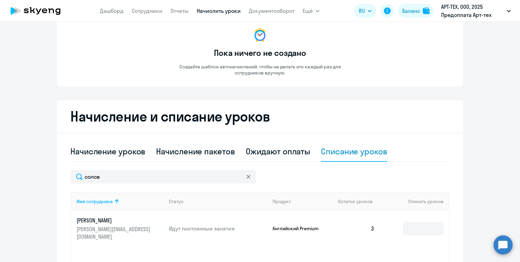
scroll to position [0, 0]
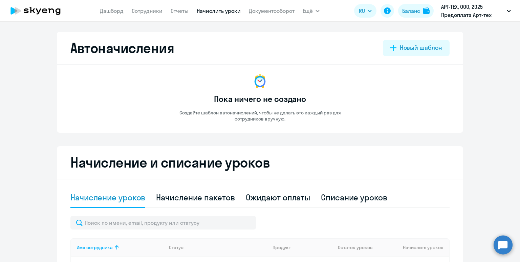
select select "10"
click at [181, 193] on div "Начисление пакетов" at bounding box center [195, 197] width 79 height 11
select select "10"
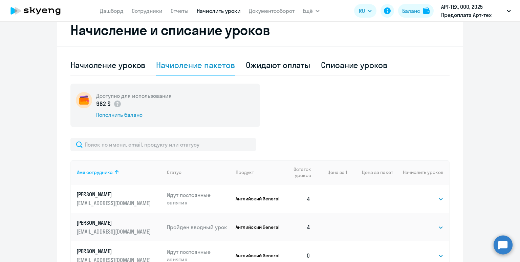
scroll to position [136, 0]
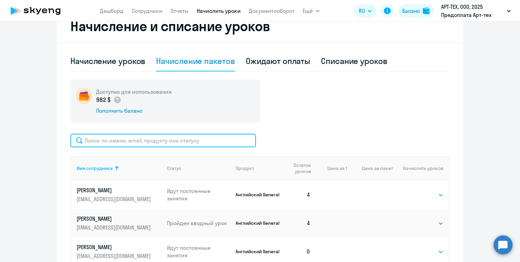
drag, startPoint x: 172, startPoint y: 145, endPoint x: 177, endPoint y: 146, distance: 5.6
click at [175, 145] on input "text" at bounding box center [163, 141] width 186 height 14
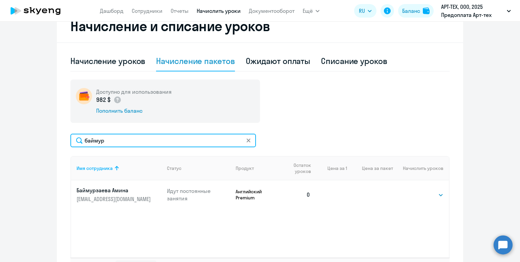
type input "баймур"
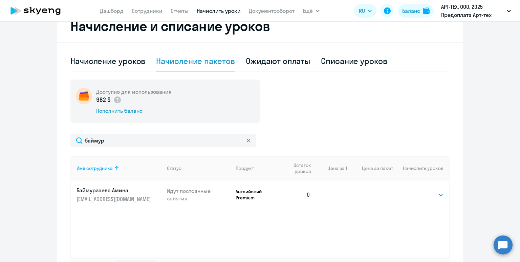
click at [432, 199] on td "Выбрать 4 8 16 32 64 96 128 Выбрать" at bounding box center [421, 194] width 56 height 28
click at [430, 197] on select "Выбрать 4 8 16 32 64 96 128" at bounding box center [430, 195] width 28 height 8
select select "4"
click at [416, 191] on select "Выбрать 4 8 16 32 64 96 128" at bounding box center [430, 195] width 28 height 8
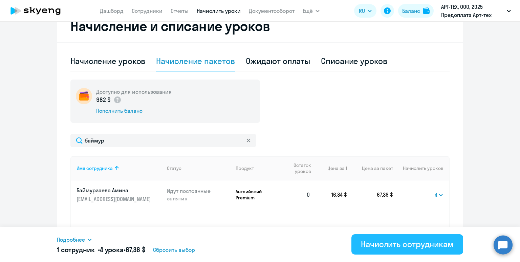
click at [414, 242] on div "Начислить сотрудникам" at bounding box center [407, 244] width 93 height 11
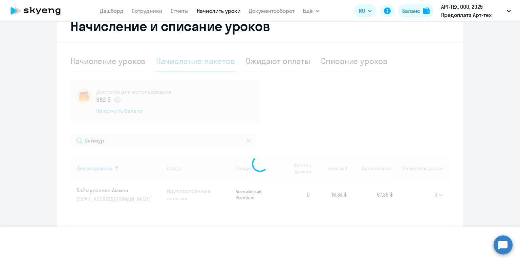
select select
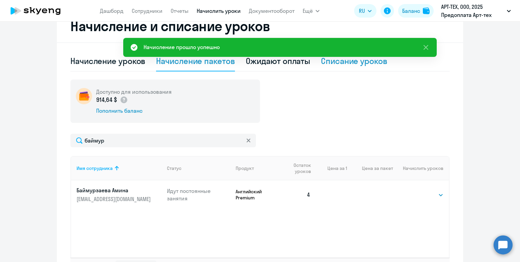
click at [356, 63] on div "Списание уроков" at bounding box center [354, 61] width 66 height 11
select select "10"
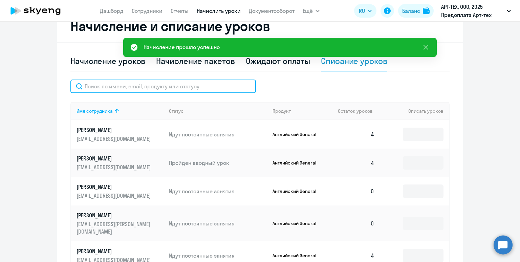
drag, startPoint x: 194, startPoint y: 91, endPoint x: 204, endPoint y: 91, distance: 10.2
click at [198, 91] on input "text" at bounding box center [163, 87] width 186 height 14
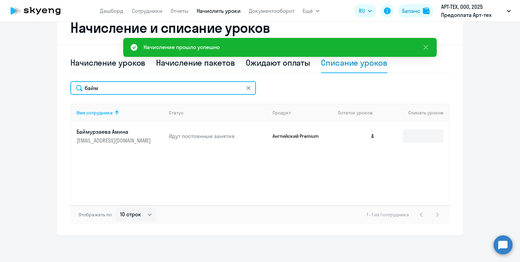
scroll to position [134, 0]
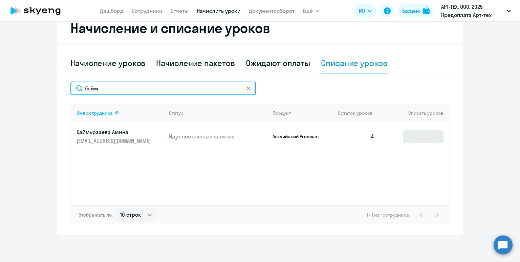
type input "байм"
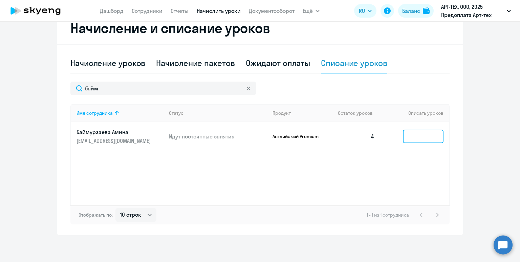
click at [404, 139] on input at bounding box center [423, 137] width 41 height 14
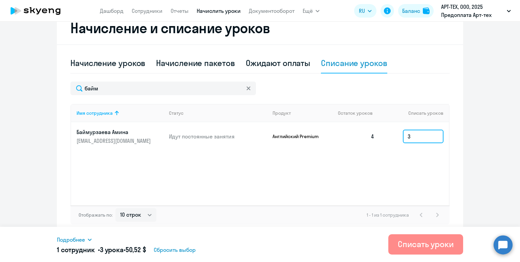
type input "3"
click at [414, 244] on div "Списать уроки" at bounding box center [426, 244] width 56 height 11
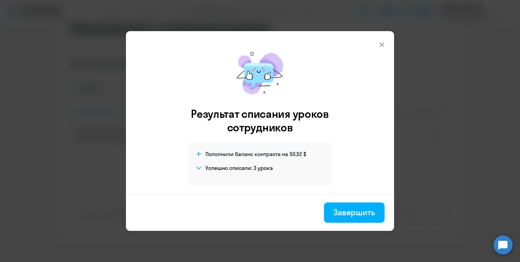
click at [383, 46] on icon at bounding box center [381, 44] width 5 height 5
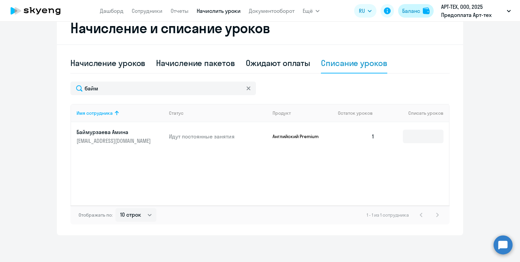
click at [415, 11] on div "Баланс" at bounding box center [411, 11] width 18 height 8
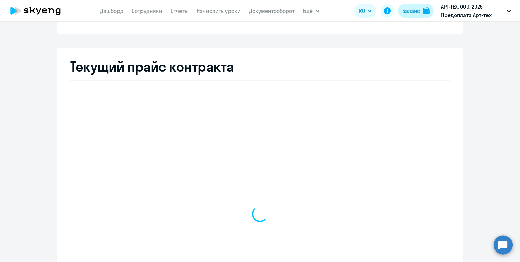
scroll to position [224, 0]
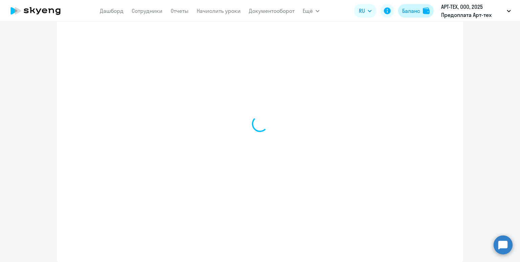
select select "english_adult_not_native_speaker"
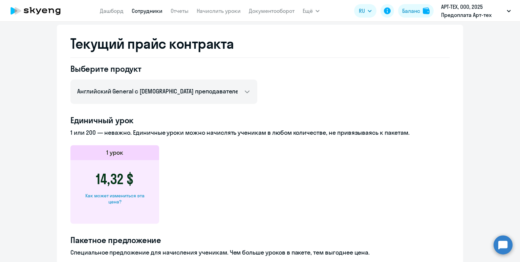
click at [134, 14] on link "Сотрудники" at bounding box center [147, 10] width 31 height 7
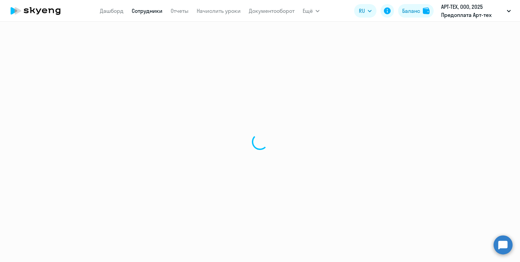
select select "30"
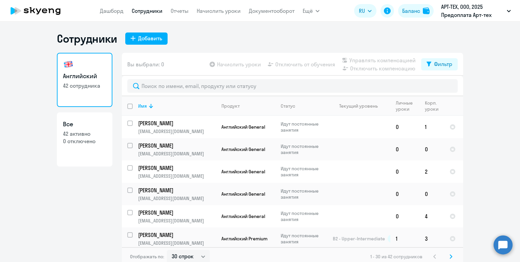
drag, startPoint x: 439, startPoint y: 35, endPoint x: 435, endPoint y: 29, distance: 6.4
click at [439, 34] on div "Сотрудники Добавить" at bounding box center [260, 39] width 406 height 14
click at [414, 9] on div "Баланс" at bounding box center [411, 11] width 18 height 8
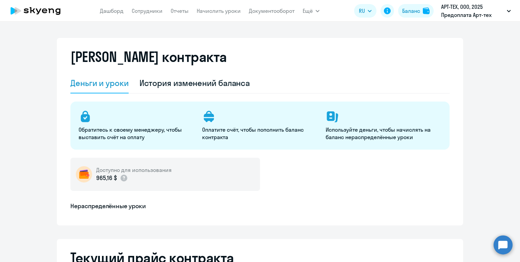
select select "english_adult_not_native_speaker"
